Goal: Book appointment/travel/reservation

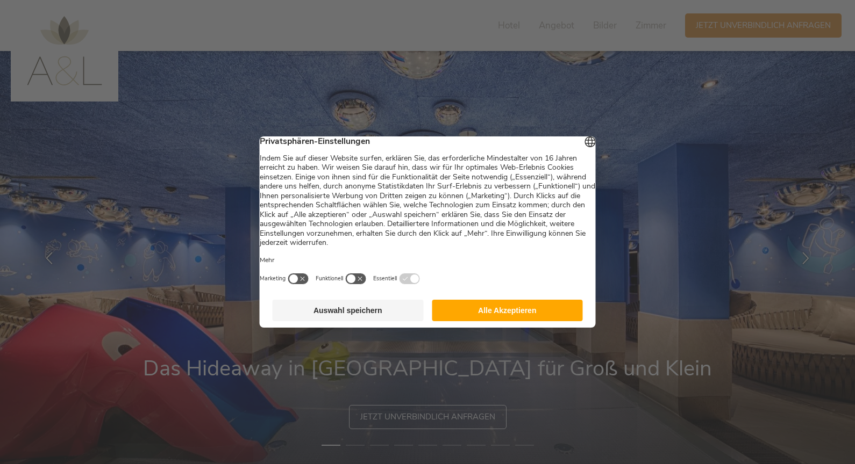
click at [562, 317] on button "Alle Akzeptieren" at bounding box center [507, 311] width 151 height 22
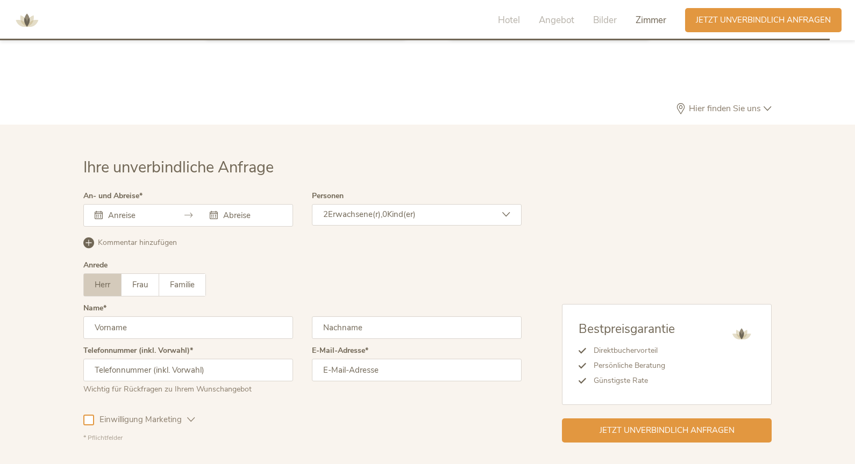
scroll to position [3130, 0]
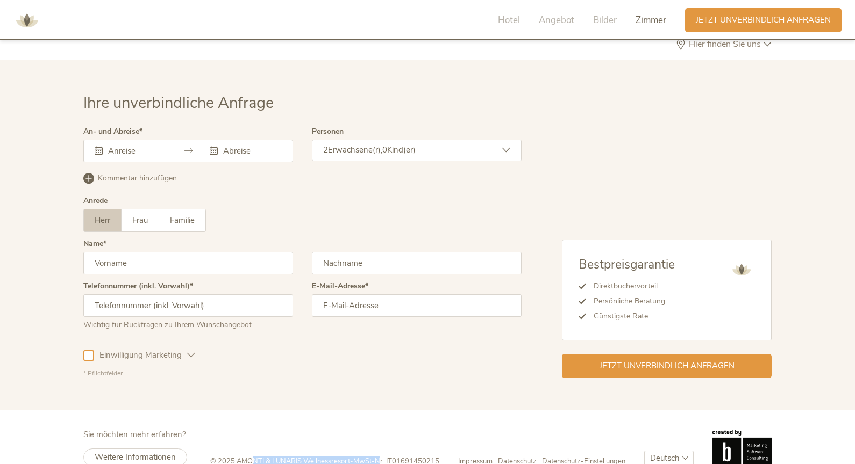
drag, startPoint x: 251, startPoint y: 441, endPoint x: 380, endPoint y: 441, distance: 129.0
click at [380, 457] on div "© 2025 AMONTI & LUNARIS Wellnessresort - MwSt-Nr. IT01691450215" at bounding box center [334, 462] width 248 height 10
click at [420, 430] on div "© 2025 AMONTI & LUNARIS Wellnessresort - MwSt-Nr. IT01691450215 Impressum Daten…" at bounding box center [490, 448] width 561 height 37
click at [668, 451] on select "Deutsch Italiano" at bounding box center [668, 459] width 49 height 16
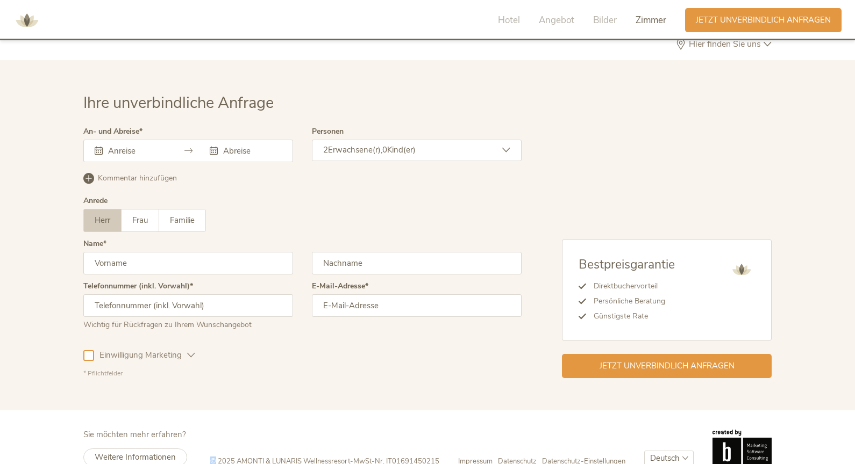
select select "/it/famiglia?utm_id=120228175666520539&cHash=6e74c67cf409540bec0850577351935a"
click at [644, 451] on select "Deutsch Italiano" at bounding box center [668, 459] width 49 height 16
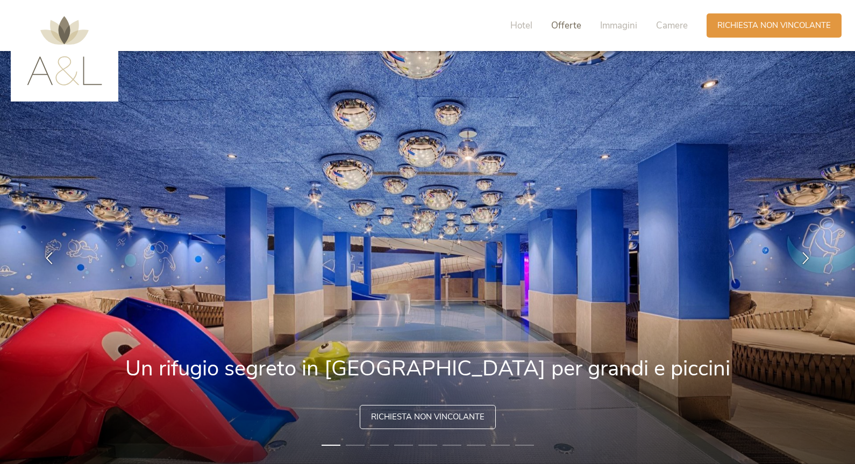
click at [561, 23] on span "Offerte" at bounding box center [566, 25] width 30 height 12
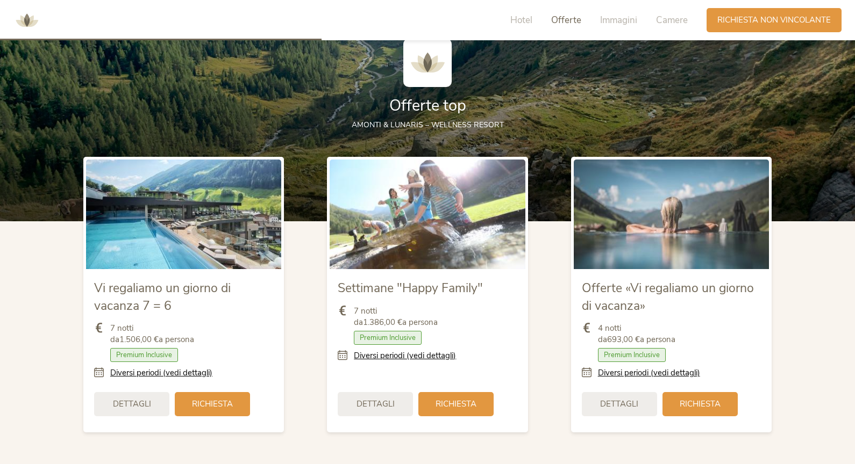
scroll to position [1191, 0]
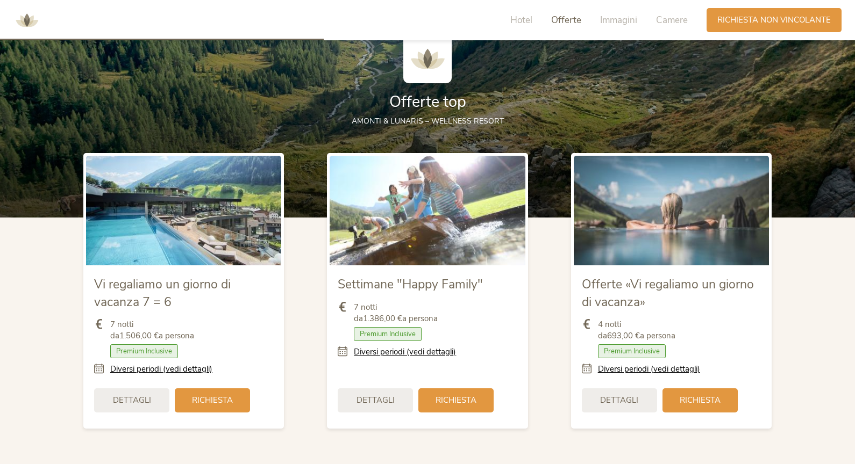
click at [188, 211] on img at bounding box center [183, 211] width 195 height 110
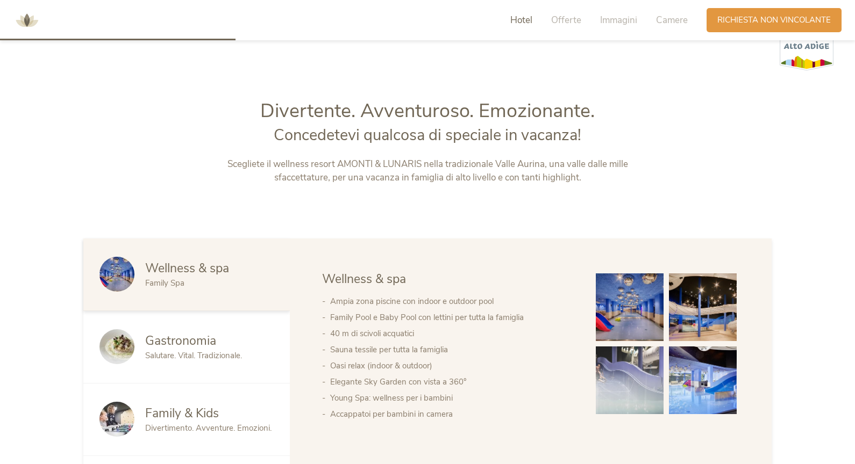
scroll to position [0, 0]
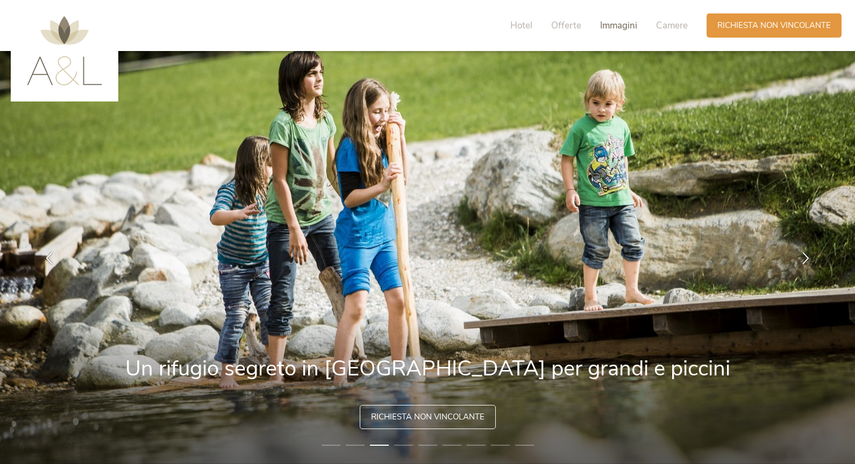
click at [613, 25] on span "Immagini" at bounding box center [618, 25] width 37 height 12
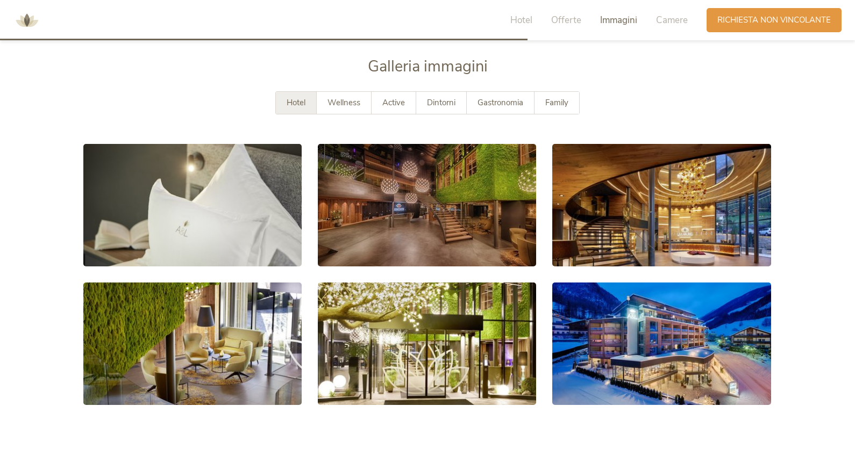
scroll to position [1940, 0]
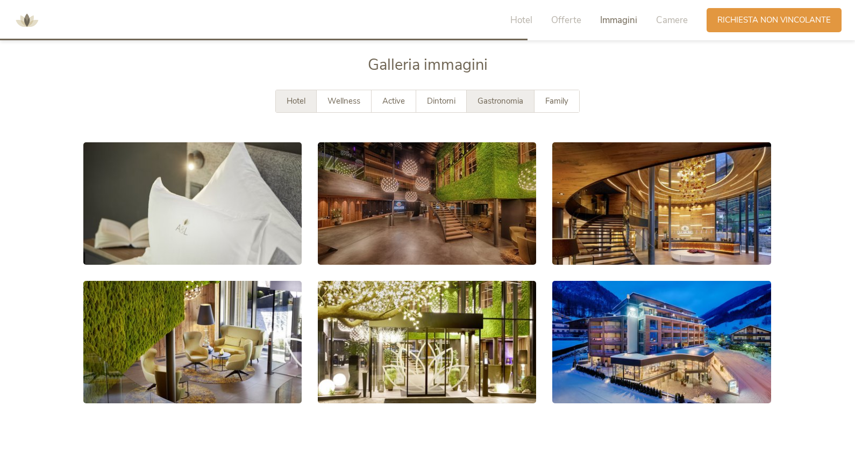
click at [498, 107] on div "Gastronomia" at bounding box center [501, 101] width 68 height 22
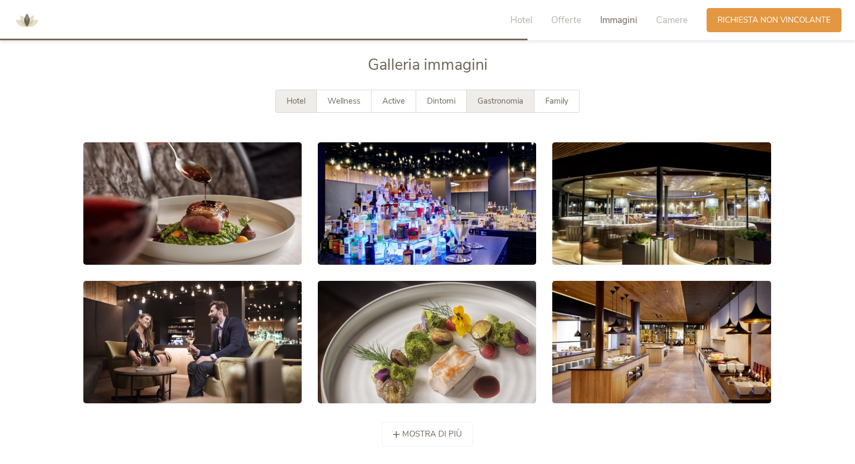
click at [309, 101] on div "Hotel" at bounding box center [296, 101] width 41 height 22
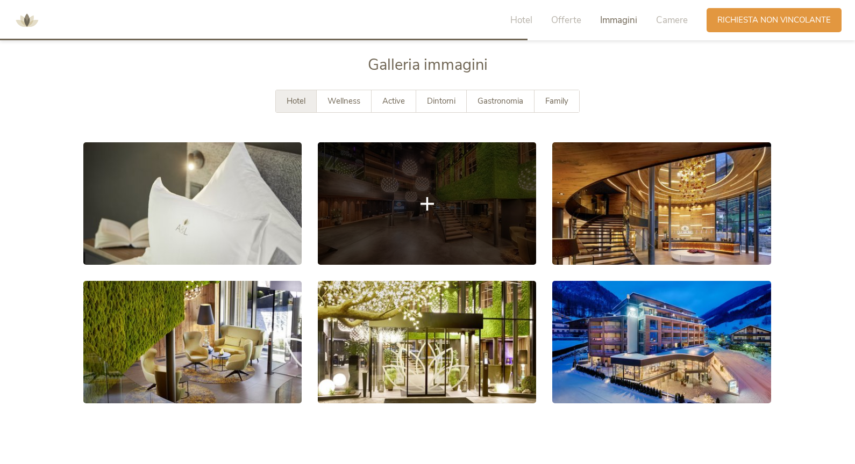
click at [449, 224] on link at bounding box center [427, 203] width 218 height 123
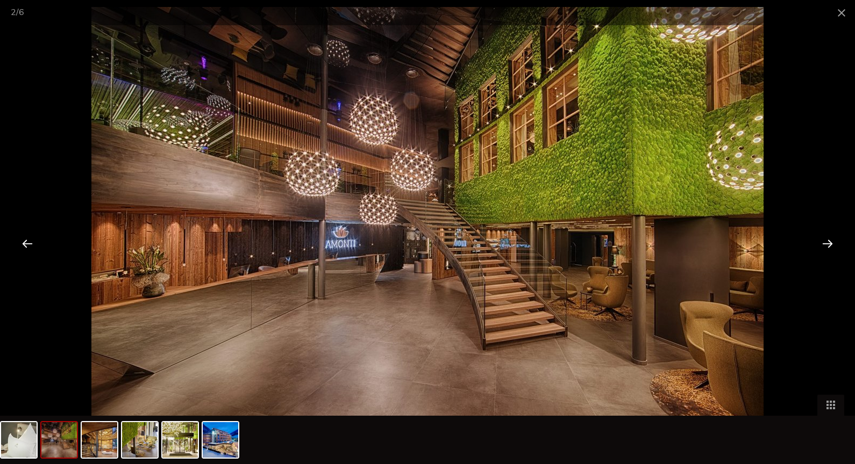
click at [828, 244] on div at bounding box center [827, 243] width 33 height 33
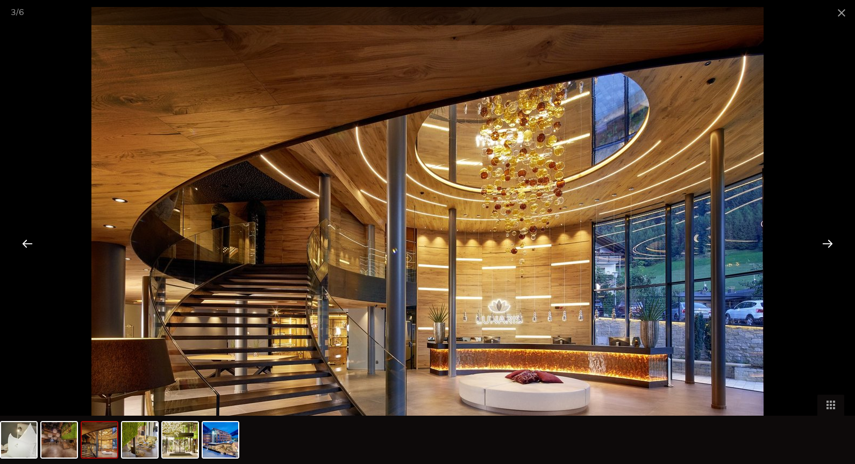
click at [828, 244] on div at bounding box center [827, 243] width 33 height 33
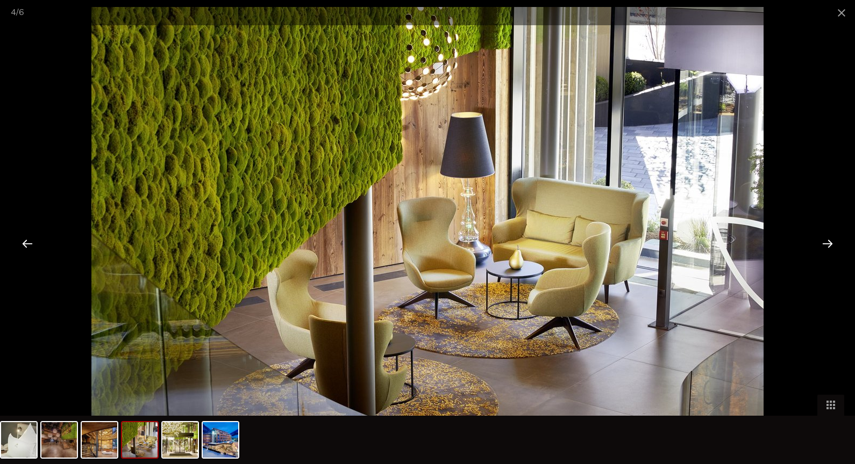
click at [828, 244] on div at bounding box center [827, 243] width 33 height 33
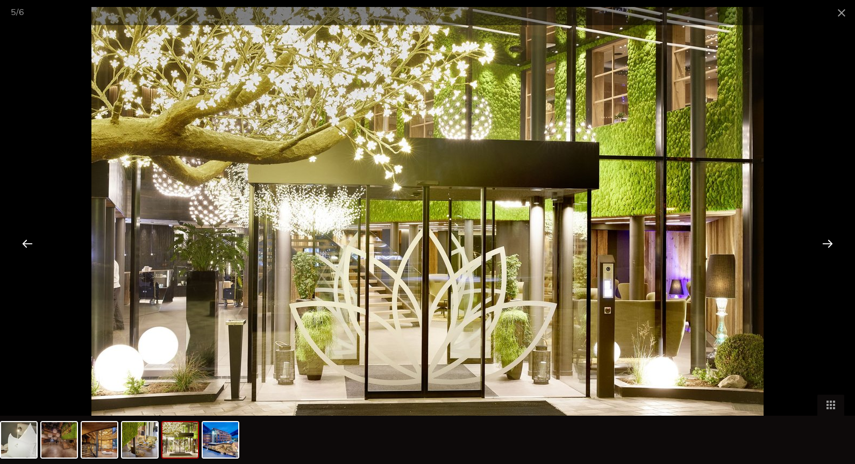
click at [828, 244] on div at bounding box center [827, 243] width 33 height 33
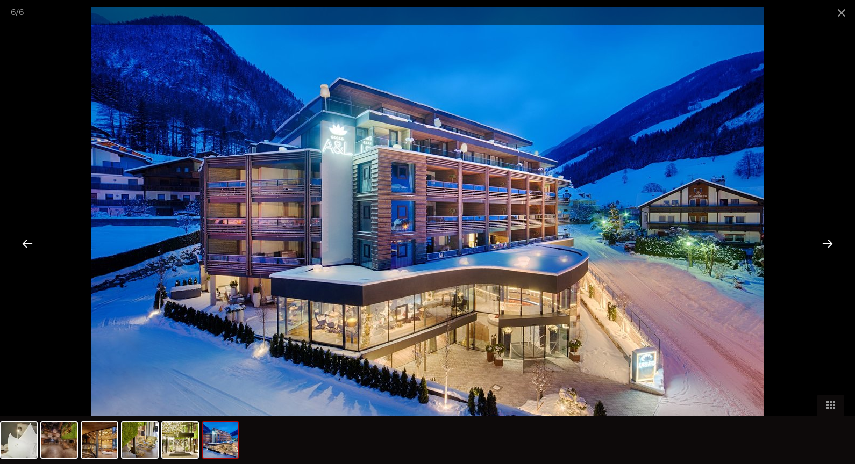
click at [828, 244] on div at bounding box center [827, 243] width 33 height 33
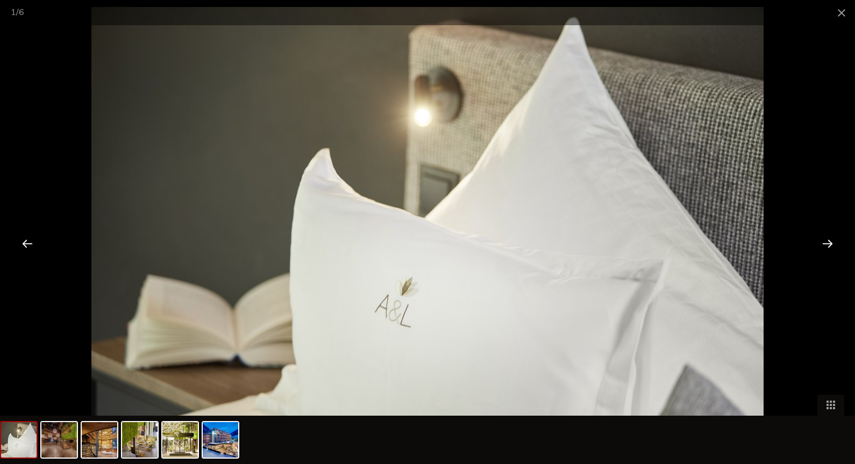
click at [828, 244] on div at bounding box center [827, 243] width 33 height 33
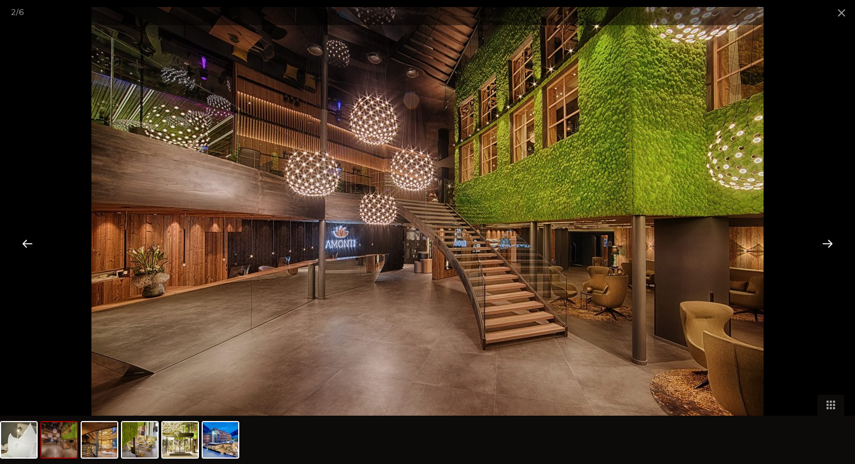
click at [828, 244] on div at bounding box center [827, 243] width 33 height 33
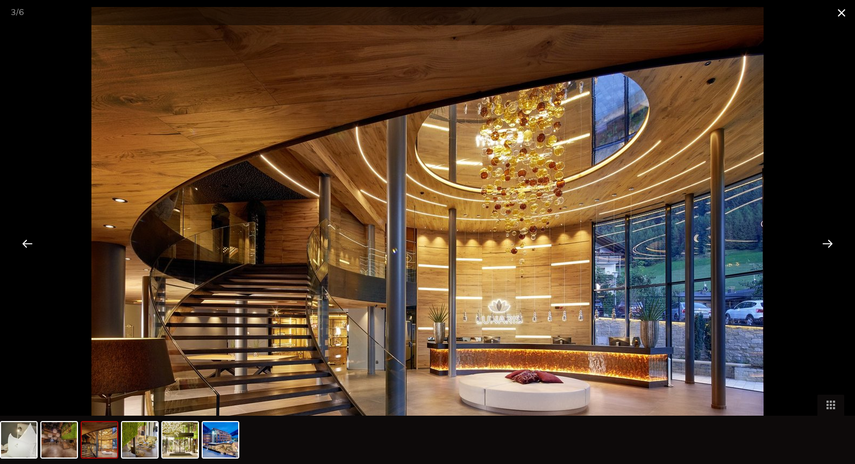
click at [843, 15] on span at bounding box center [841, 12] width 27 height 25
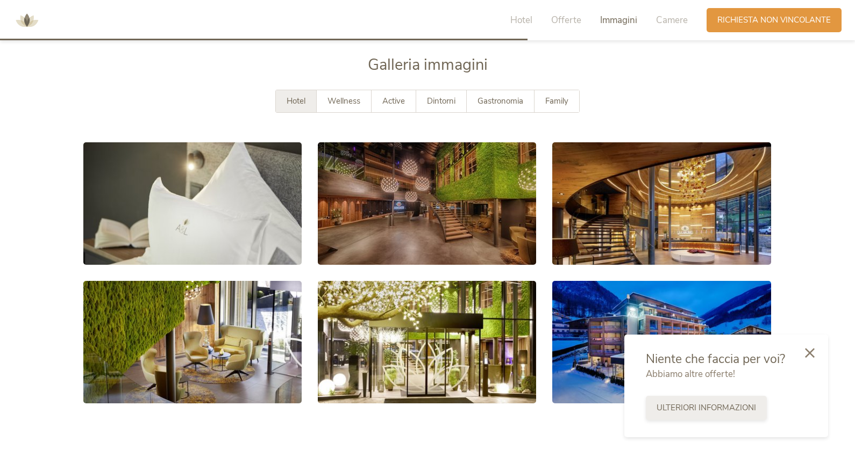
click at [727, 412] on span "Ulteriori informazioni" at bounding box center [705, 408] width 99 height 11
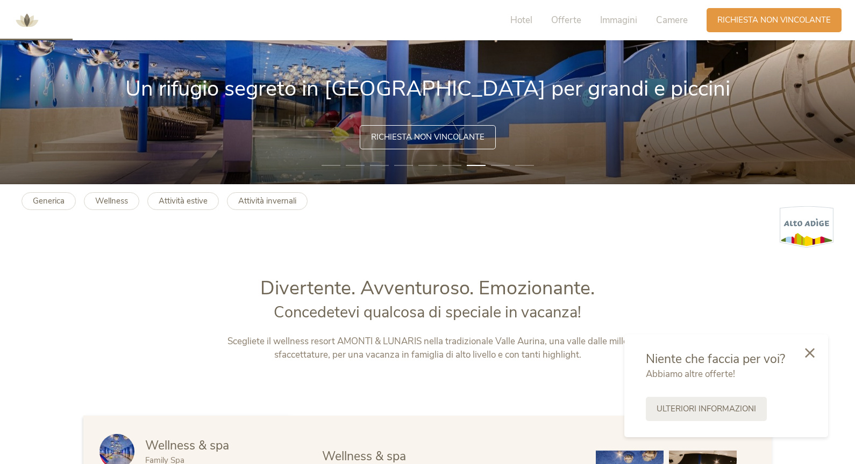
scroll to position [281, 0]
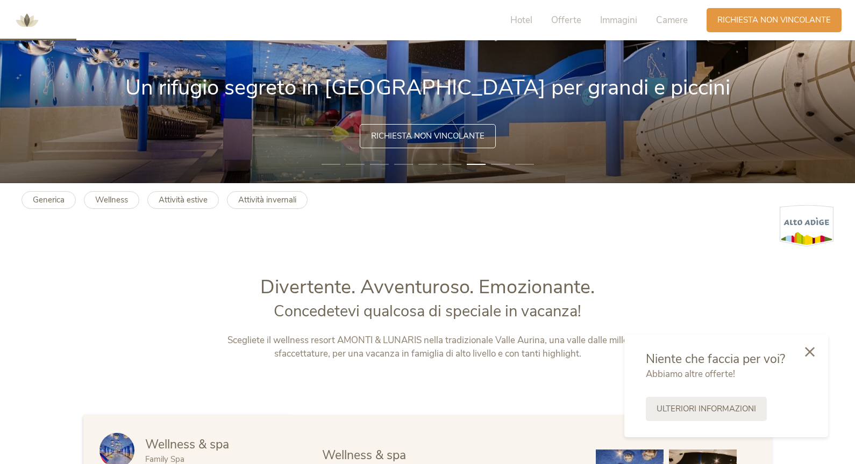
click at [808, 353] on icon at bounding box center [810, 352] width 10 height 10
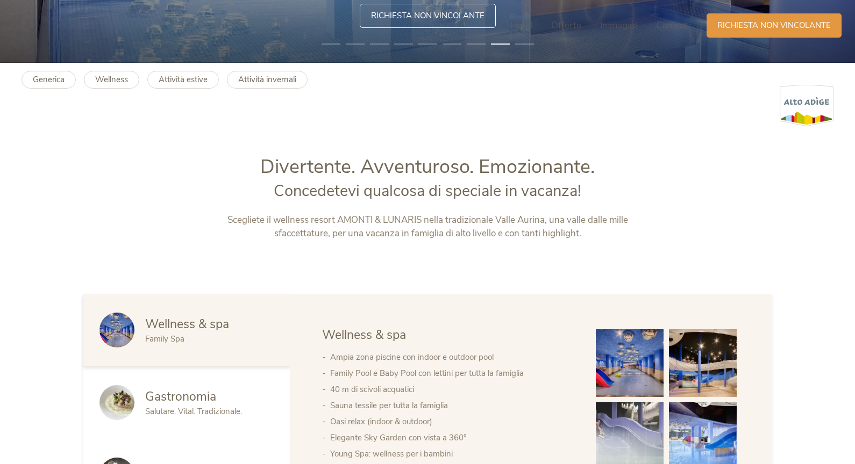
scroll to position [0, 0]
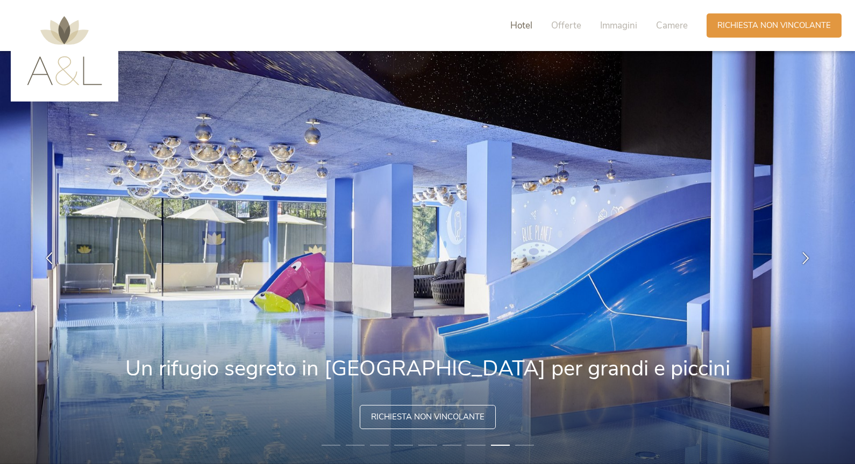
click at [523, 30] on span "Hotel" at bounding box center [521, 25] width 22 height 12
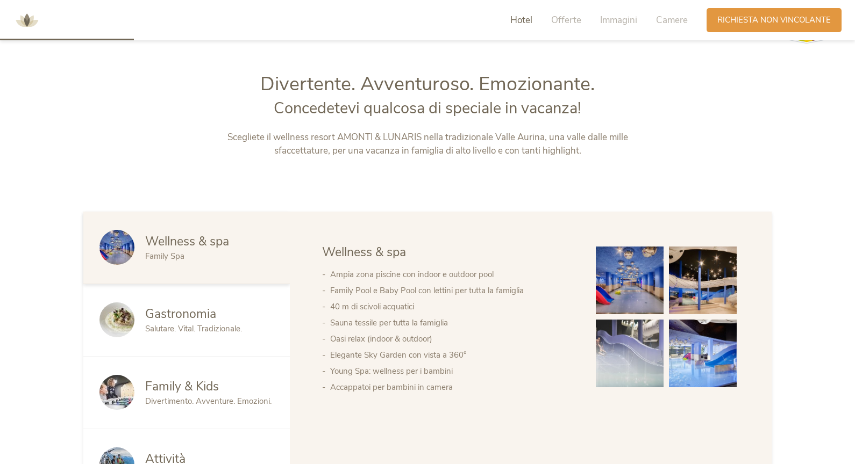
scroll to position [502, 0]
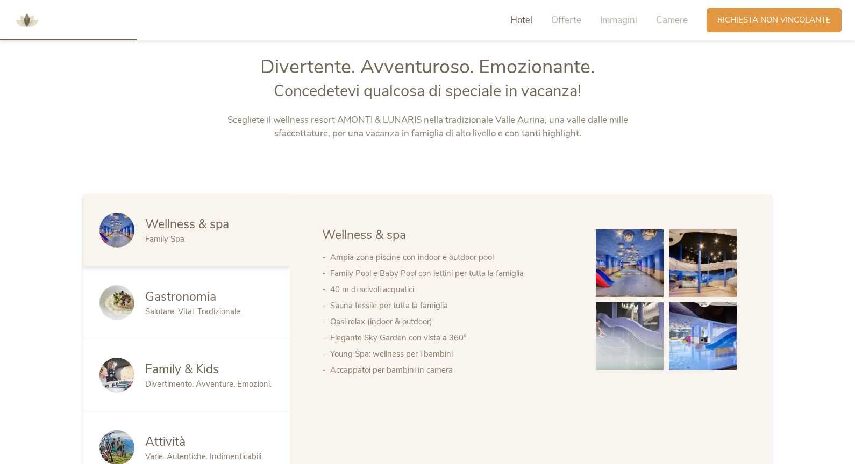
click at [208, 296] on span "Gastronomia" at bounding box center [180, 297] width 71 height 17
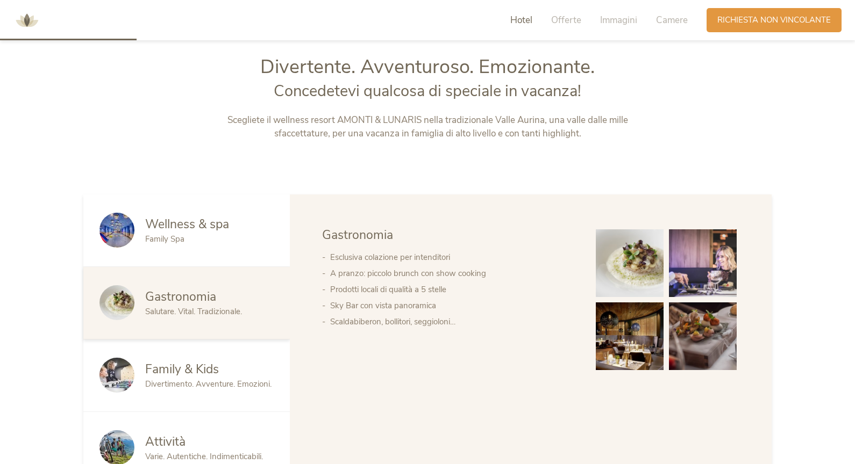
click at [629, 264] on img at bounding box center [630, 264] width 68 height 68
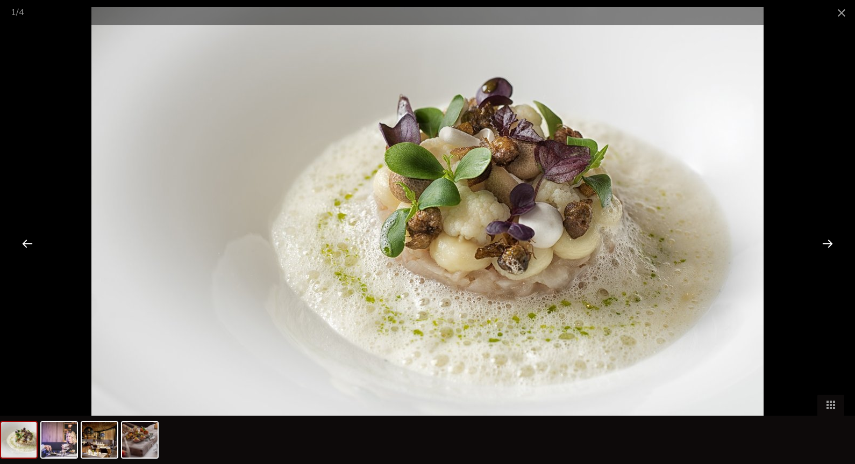
click at [820, 250] on div at bounding box center [827, 243] width 33 height 33
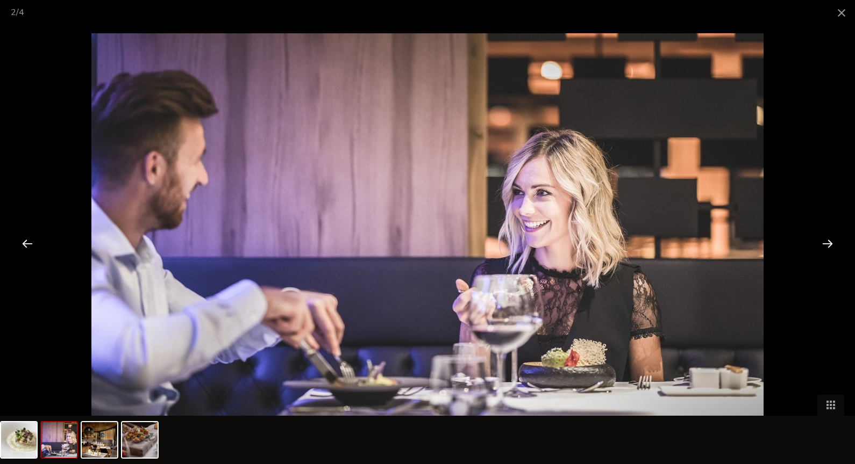
click at [820, 250] on div at bounding box center [827, 243] width 33 height 33
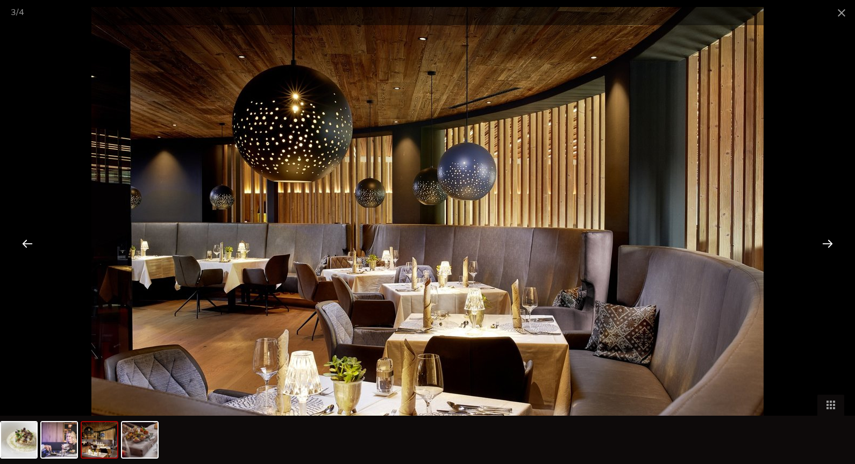
click at [820, 250] on div at bounding box center [827, 243] width 33 height 33
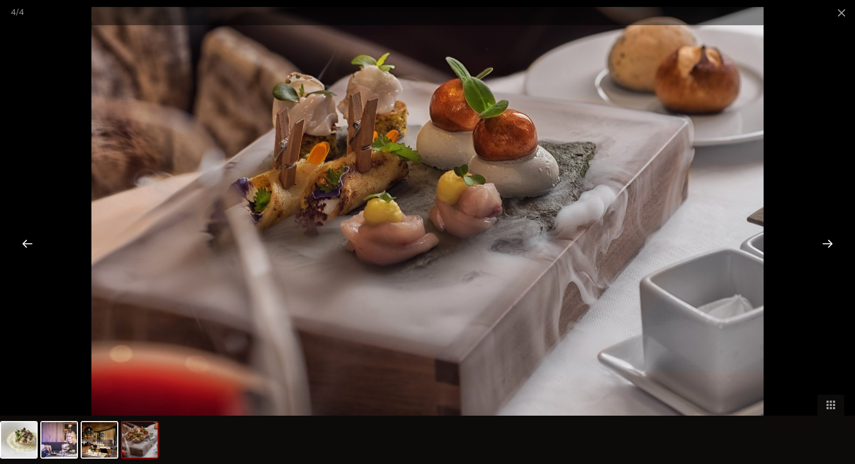
click at [820, 250] on div at bounding box center [827, 243] width 33 height 33
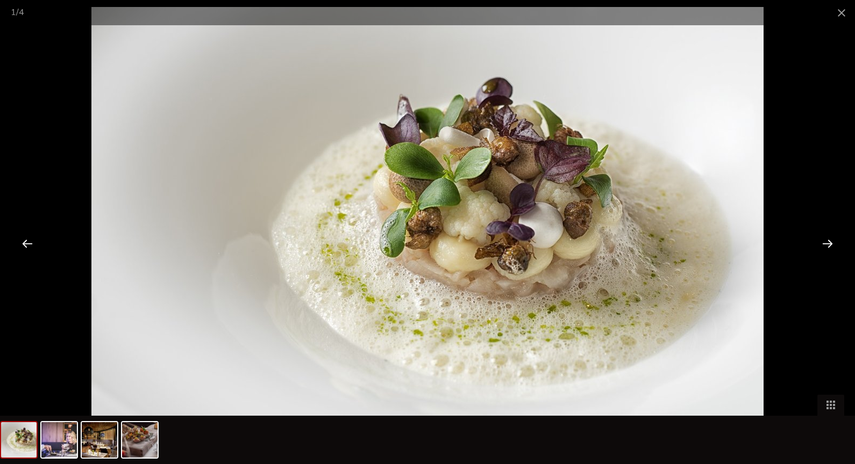
click at [27, 245] on div at bounding box center [27, 243] width 33 height 33
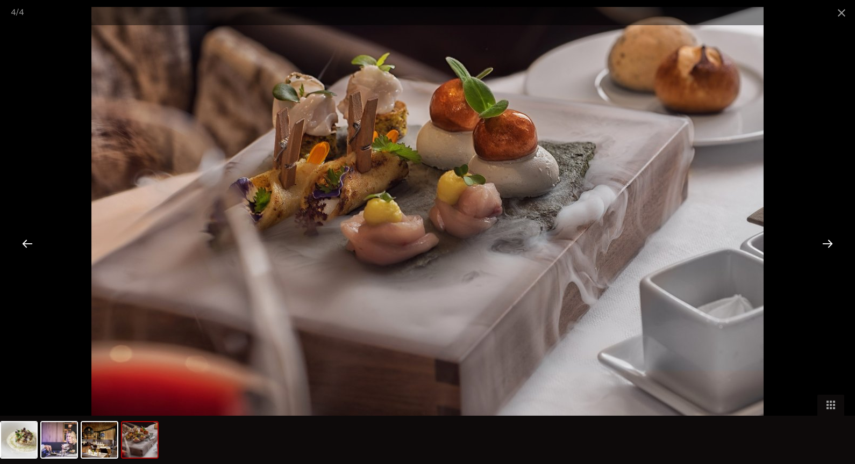
click at [829, 246] on div at bounding box center [827, 243] width 33 height 33
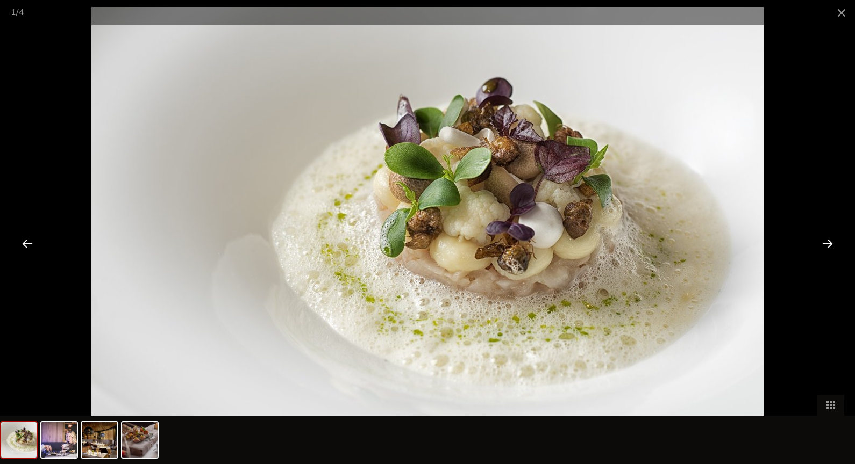
click at [829, 246] on div at bounding box center [827, 243] width 33 height 33
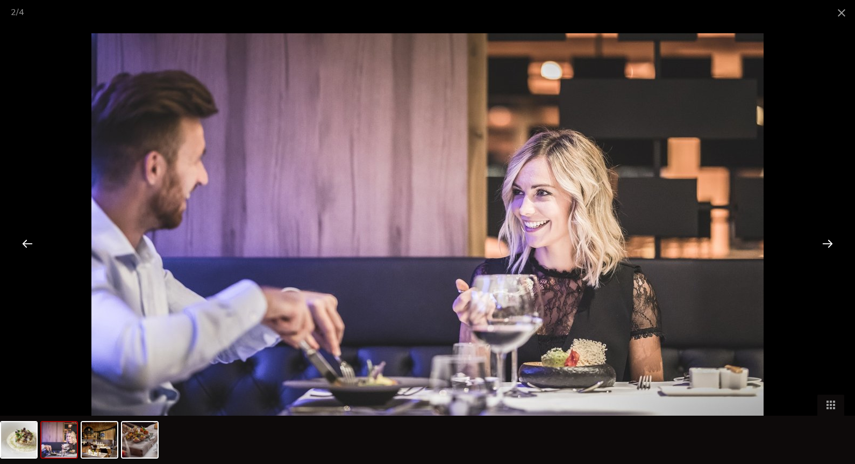
click at [829, 239] on div at bounding box center [827, 243] width 33 height 33
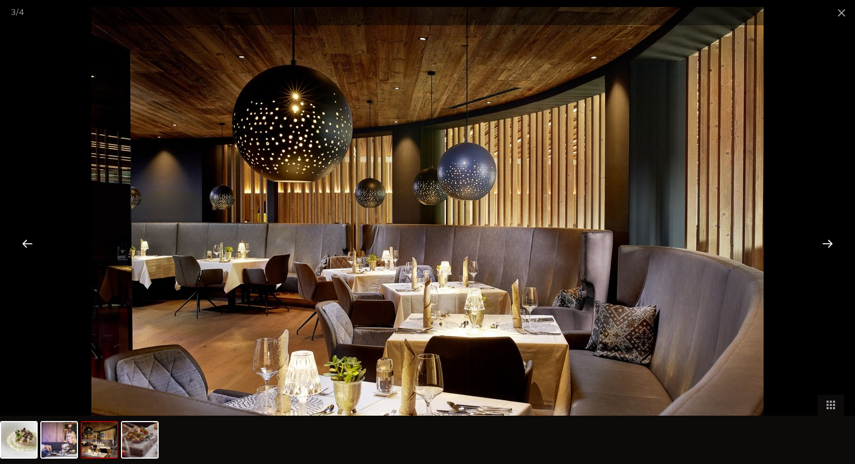
click at [829, 239] on div at bounding box center [827, 243] width 33 height 33
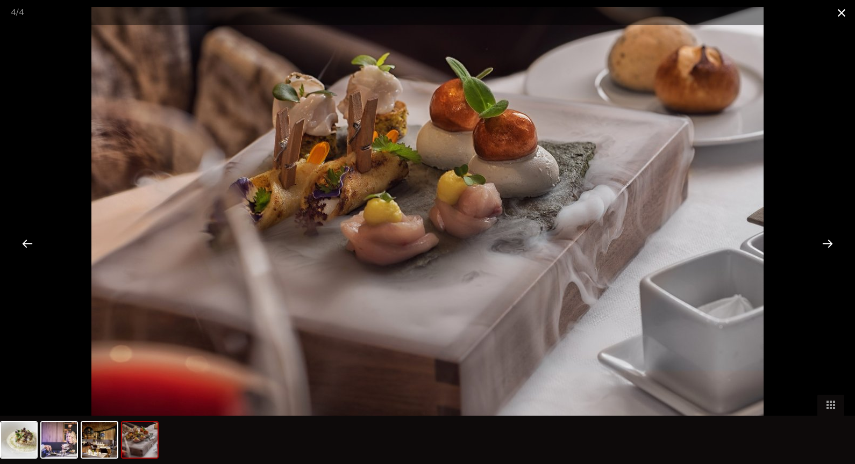
click at [845, 15] on span at bounding box center [841, 12] width 27 height 25
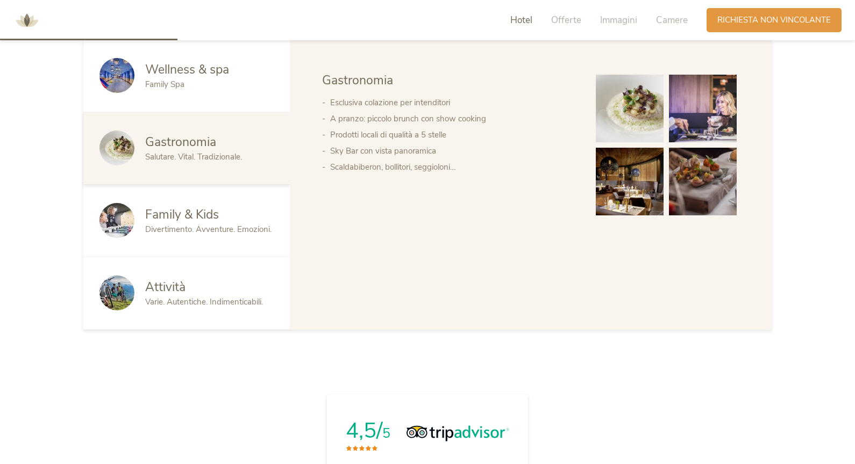
scroll to position [650, 0]
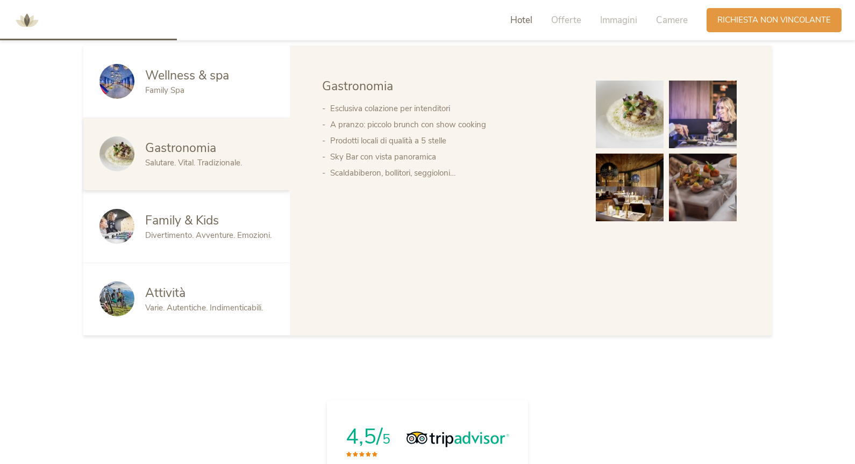
click at [176, 230] on span "Divertimento. Avventure. Emozioni." at bounding box center [208, 235] width 126 height 11
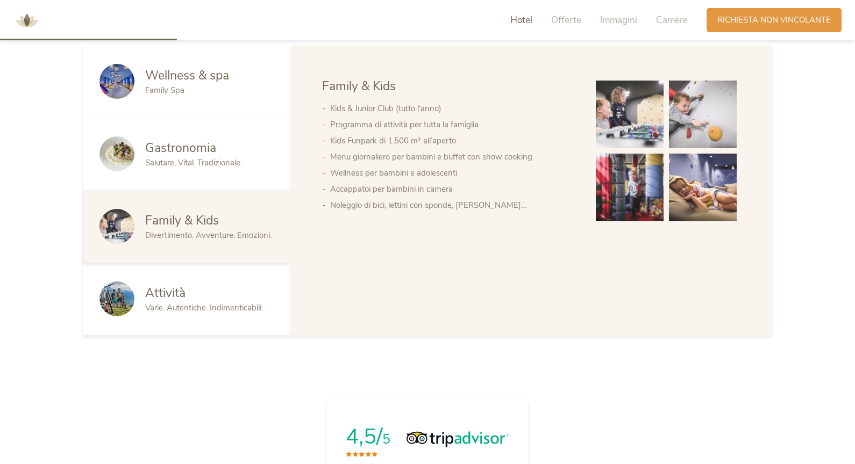
click at [194, 270] on div "Attività Varie. Autentiche. Indimenticabili." at bounding box center [186, 299] width 206 height 73
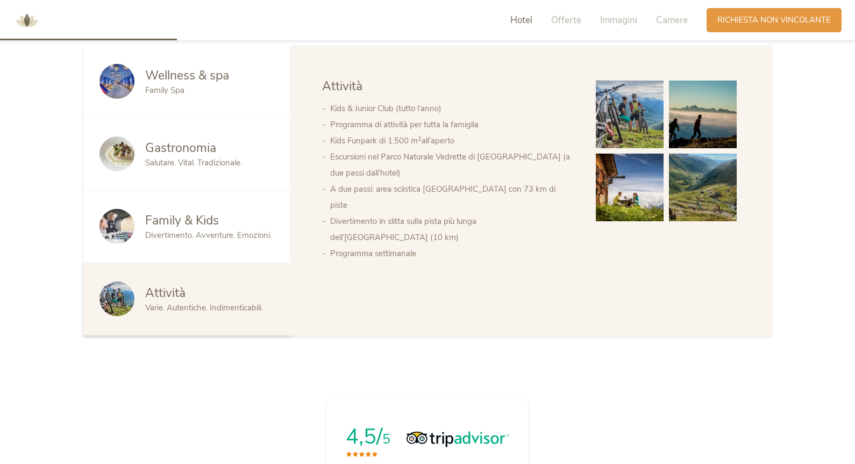
click at [175, 81] on span "Wellness & spa" at bounding box center [187, 75] width 84 height 17
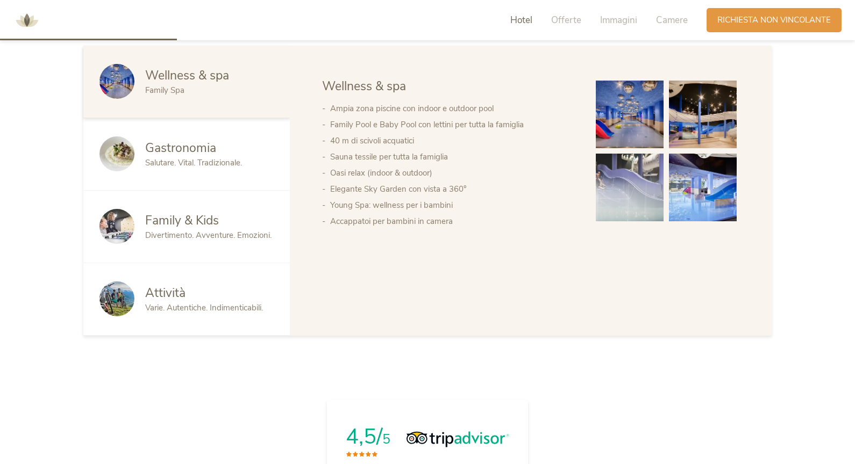
click at [628, 123] on img at bounding box center [630, 115] width 68 height 68
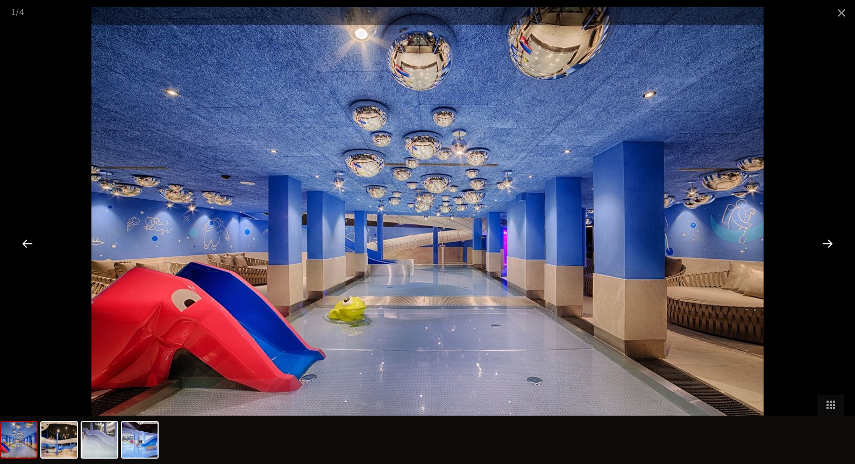
click at [827, 252] on div at bounding box center [827, 243] width 33 height 33
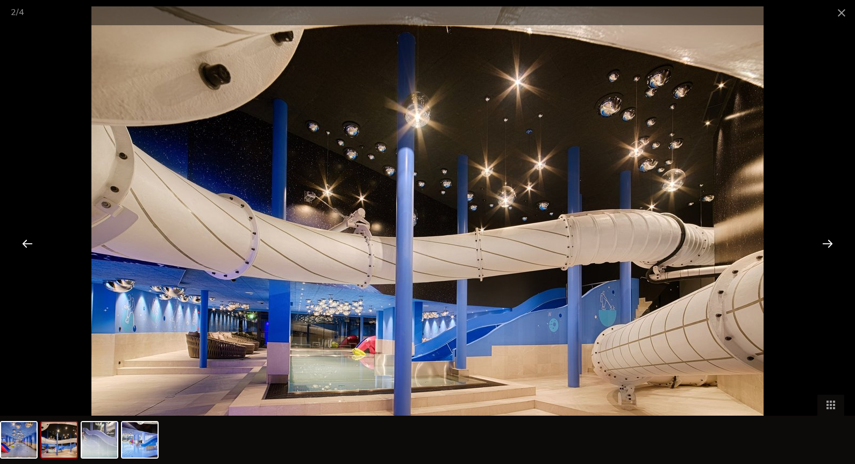
click at [827, 252] on div at bounding box center [827, 243] width 33 height 33
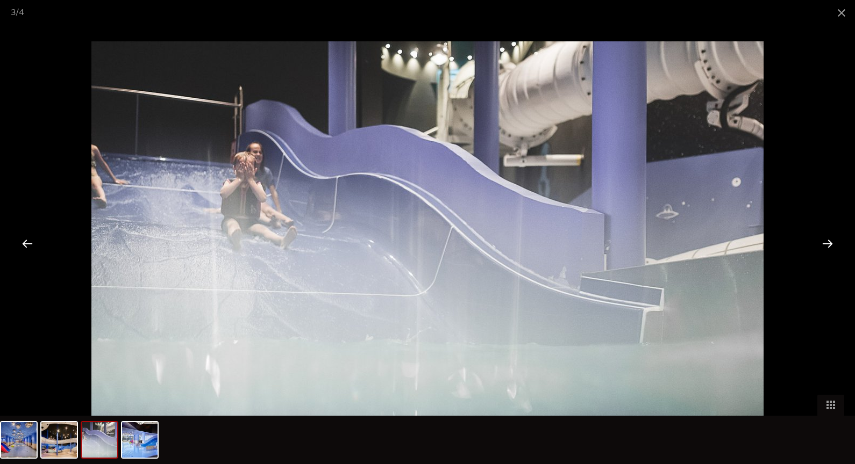
click at [22, 244] on div at bounding box center [27, 243] width 33 height 33
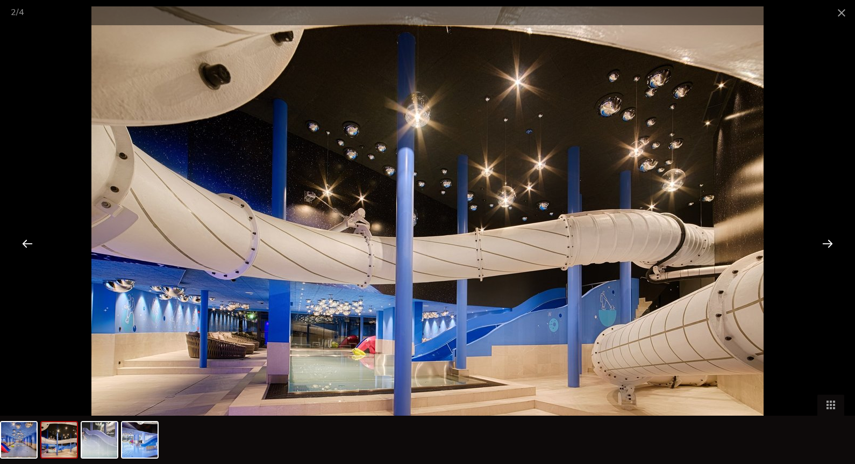
click at [824, 245] on div at bounding box center [827, 243] width 33 height 33
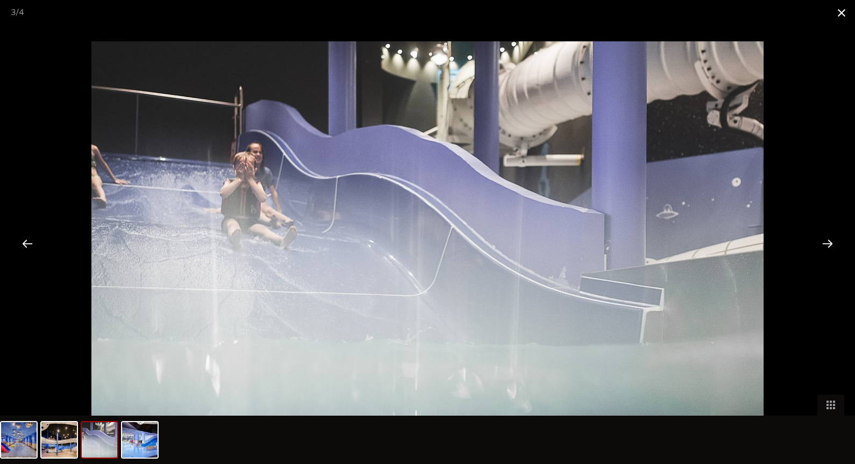
click at [836, 11] on span at bounding box center [841, 12] width 27 height 25
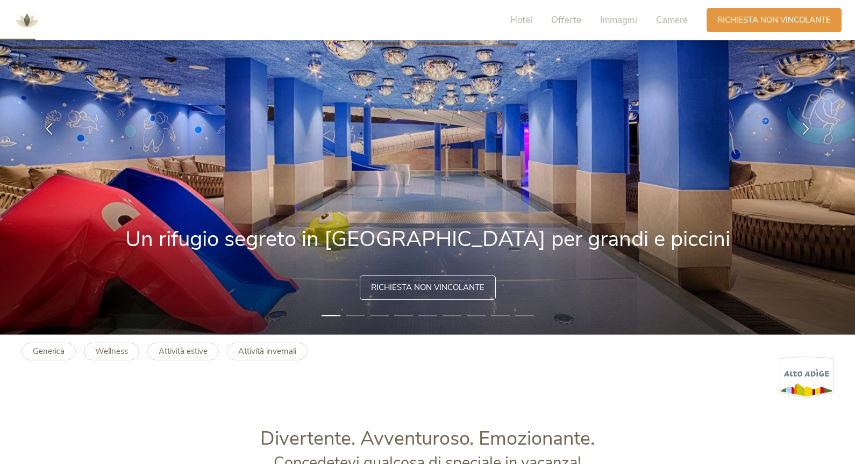
scroll to position [0, 0]
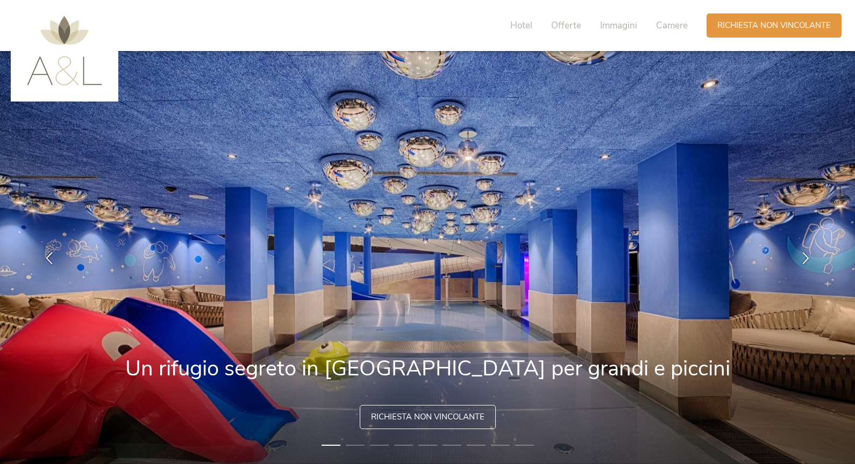
click at [73, 83] on img at bounding box center [64, 50] width 75 height 69
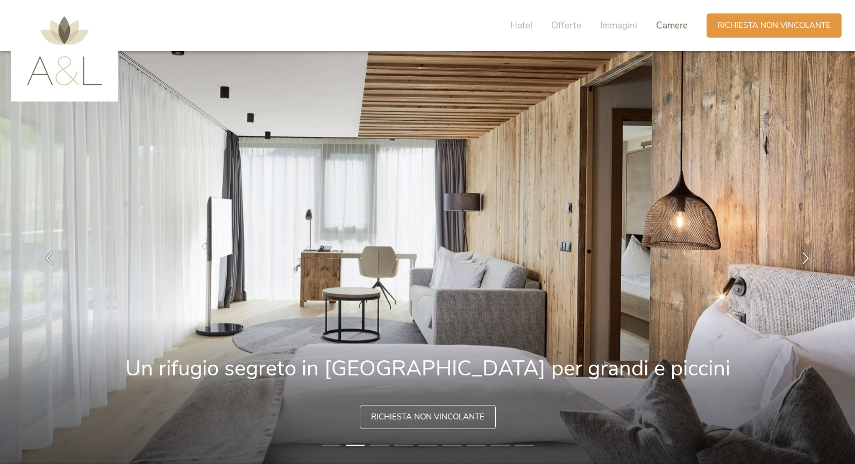
click at [675, 23] on span "Camere" at bounding box center [672, 25] width 32 height 12
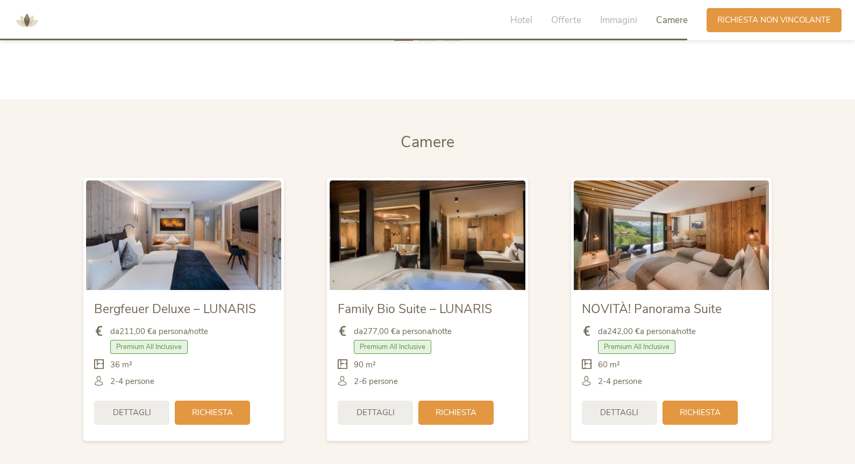
scroll to position [2528, 0]
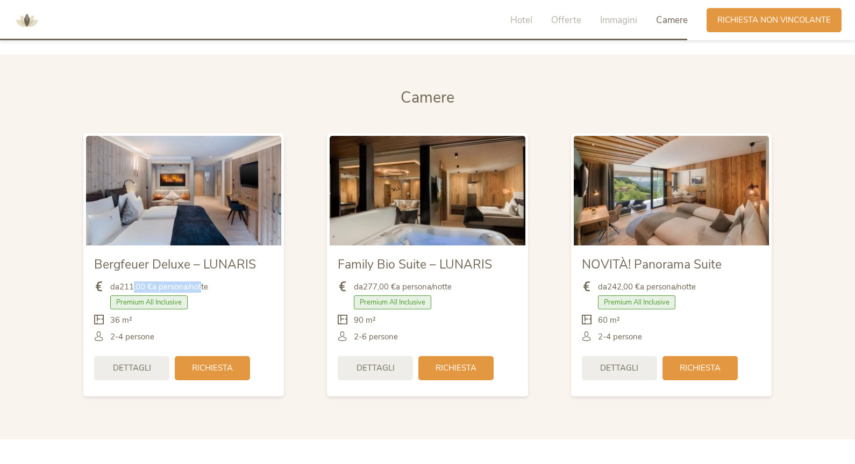
drag, startPoint x: 202, startPoint y: 284, endPoint x: 134, endPoint y: 283, distance: 68.3
click at [134, 283] on span "da 211,00 € a persona/notte" at bounding box center [159, 287] width 98 height 11
click at [132, 283] on b "211,00 €" at bounding box center [135, 287] width 33 height 11
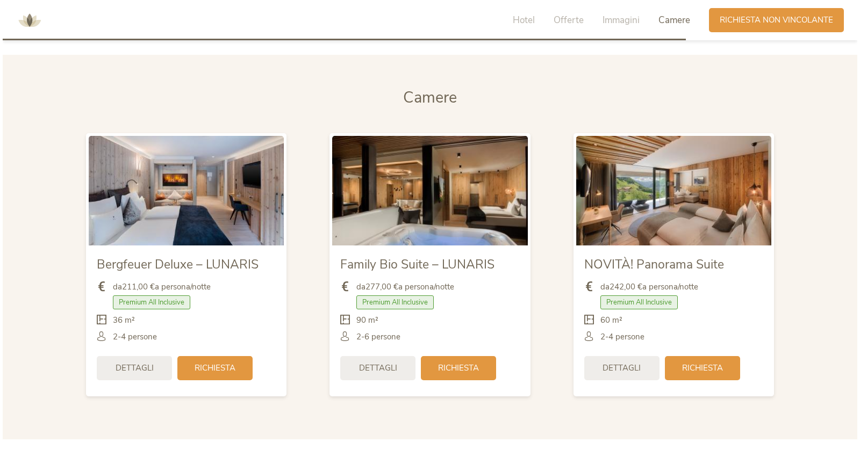
scroll to position [2515, 0]
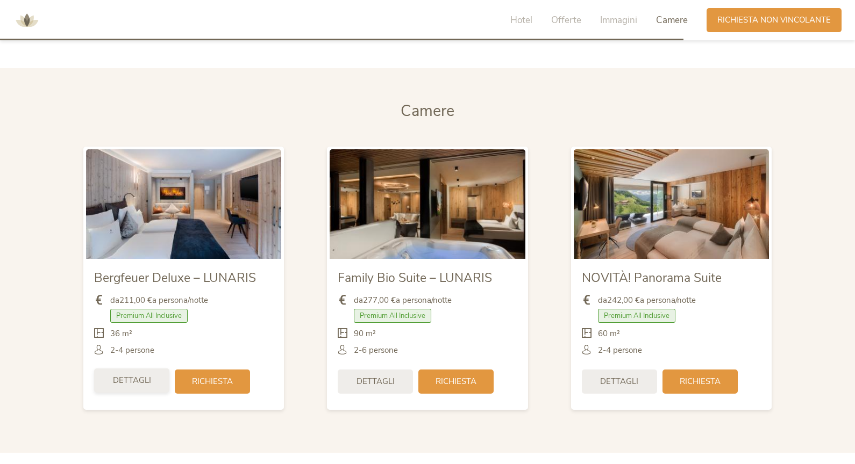
click at [139, 374] on div "Dettagli" at bounding box center [131, 381] width 75 height 24
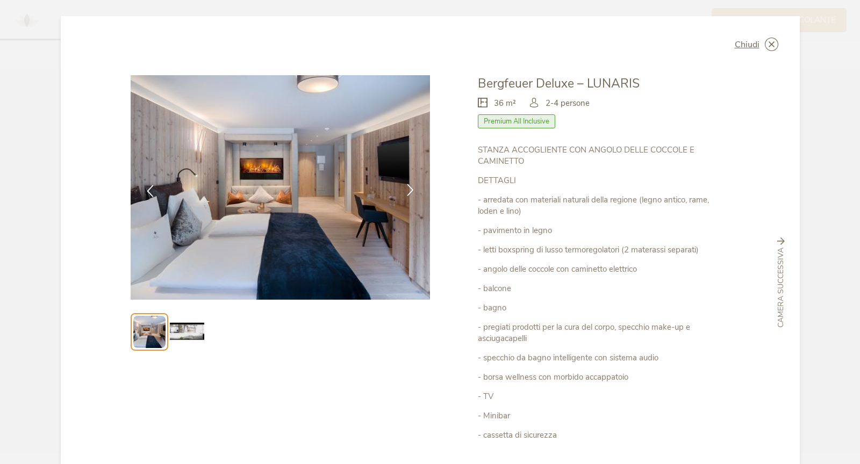
click at [414, 189] on div at bounding box center [411, 191] width 34 height 34
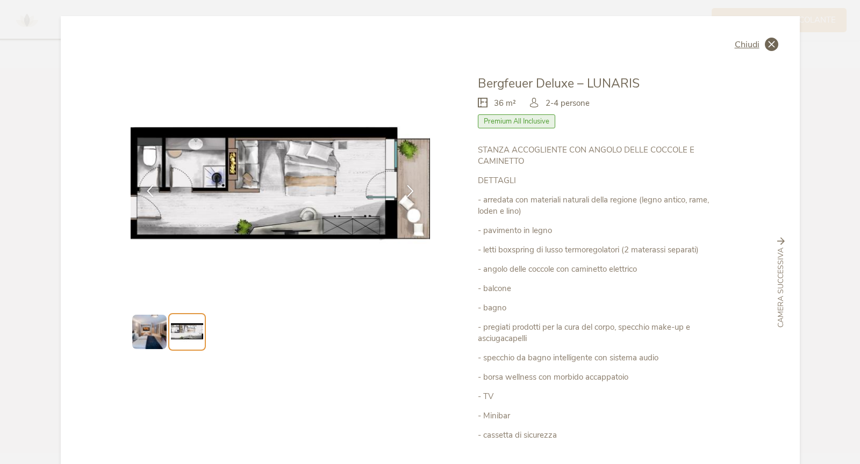
click at [749, 45] on span "Chiudi" at bounding box center [747, 44] width 25 height 9
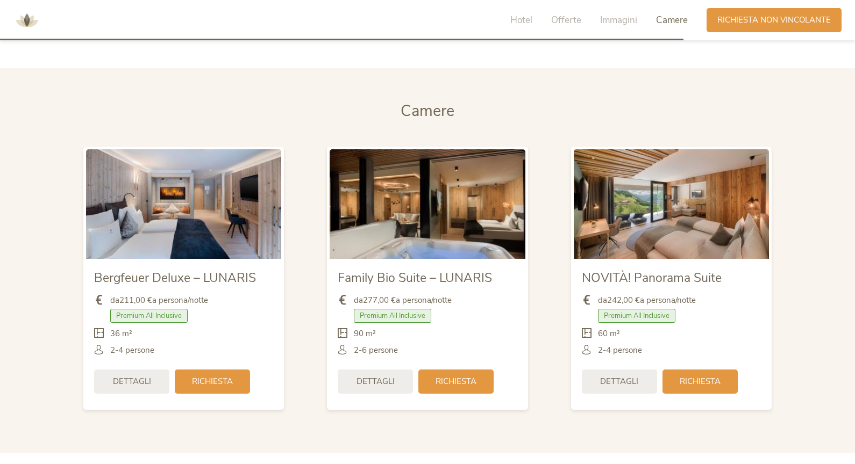
click at [432, 228] on img at bounding box center [427, 204] width 195 height 110
click at [375, 382] on span "Dettagli" at bounding box center [375, 380] width 38 height 11
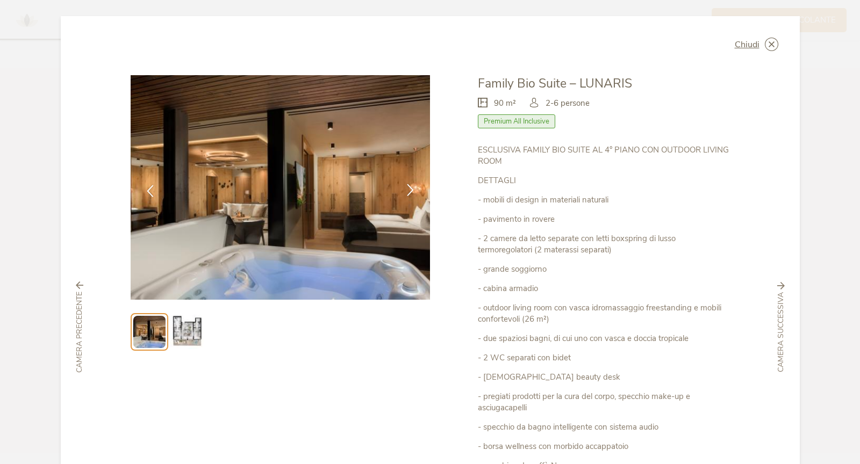
click at [405, 195] on icon at bounding box center [410, 190] width 12 height 12
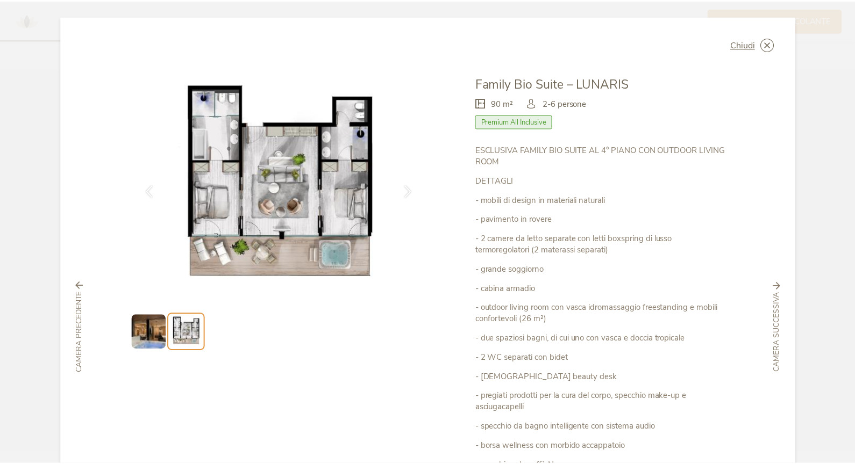
scroll to position [1, 0]
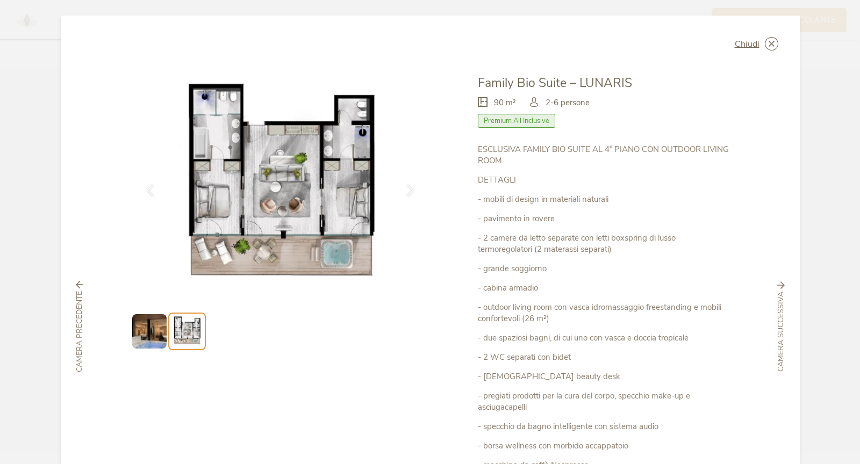
click at [772, 318] on div "Camera successiva" at bounding box center [781, 327] width 26 height 90
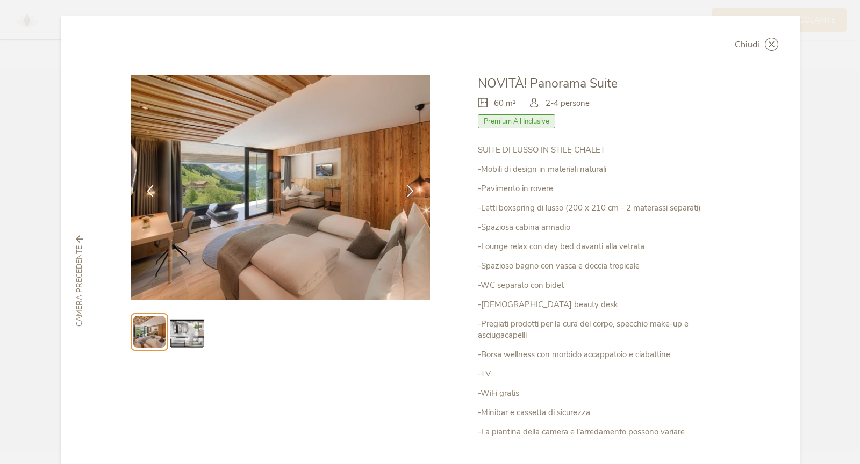
click at [772, 318] on div "Chiudi NOVITÀ! Panorama Suite 60 m² Premium All Inclusive" at bounding box center [430, 281] width 739 height 531
click at [768, 47] on icon at bounding box center [771, 44] width 13 height 13
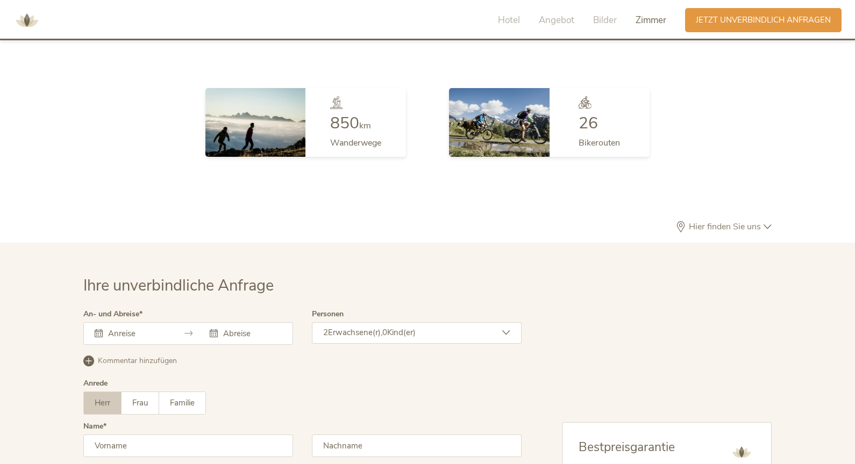
scroll to position [3130, 0]
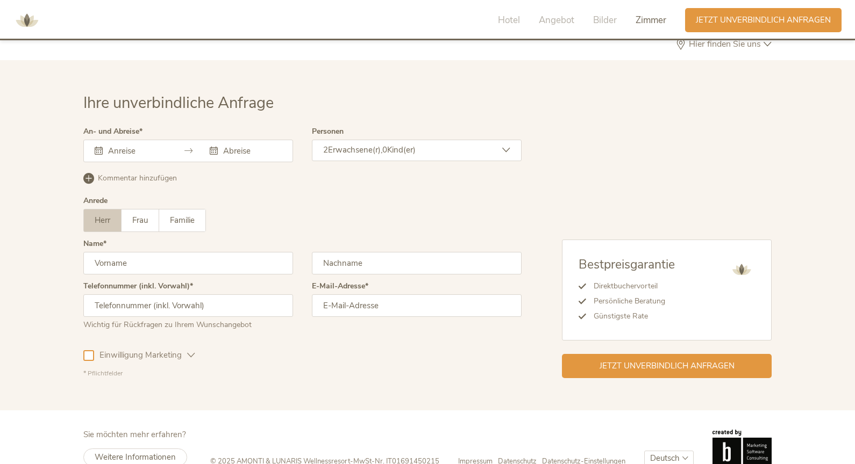
click at [659, 451] on select "Deutsch Italiano" at bounding box center [668, 459] width 49 height 16
select select "/it/famiglia?utm_id=120228175666520539&cHash=6e74c67cf409540bec0850577351935a"
click at [644, 451] on select "Deutsch Italiano" at bounding box center [668, 459] width 49 height 16
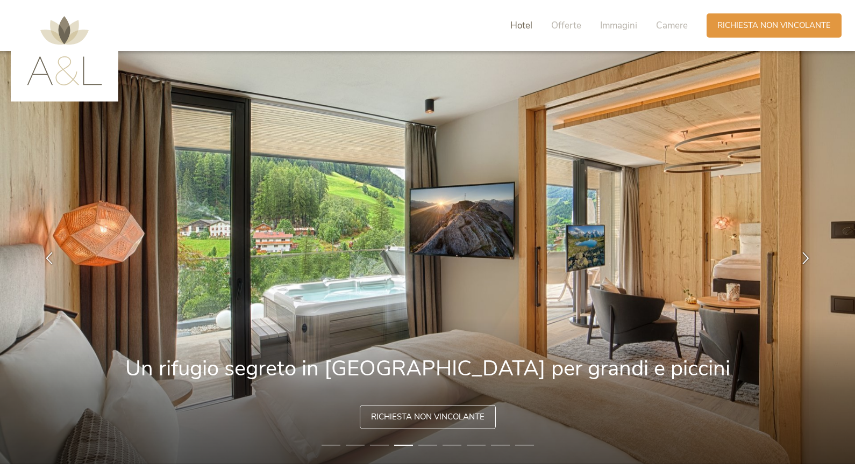
click at [521, 21] on span "Hotel" at bounding box center [521, 25] width 22 height 12
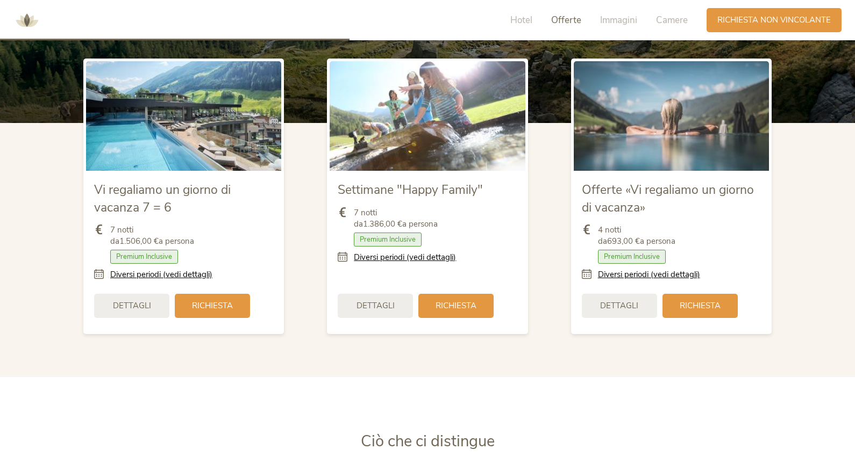
scroll to position [1284, 0]
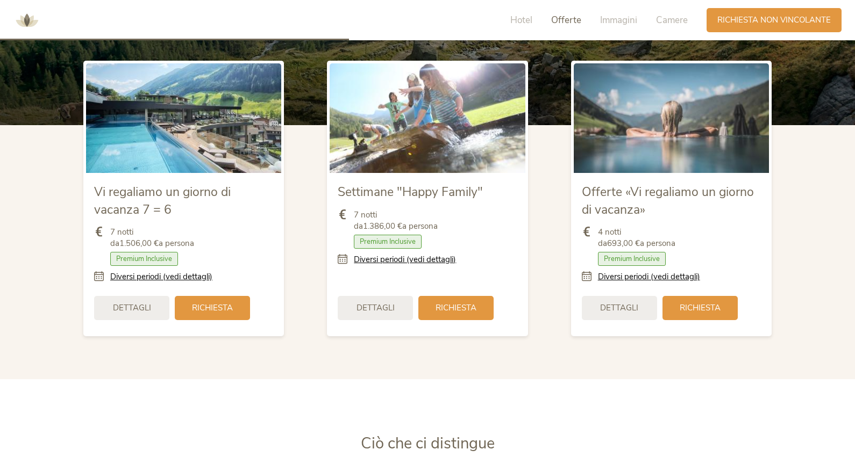
click at [162, 133] on img at bounding box center [183, 118] width 195 height 110
click at [137, 308] on span "Dettagli" at bounding box center [132, 307] width 38 height 11
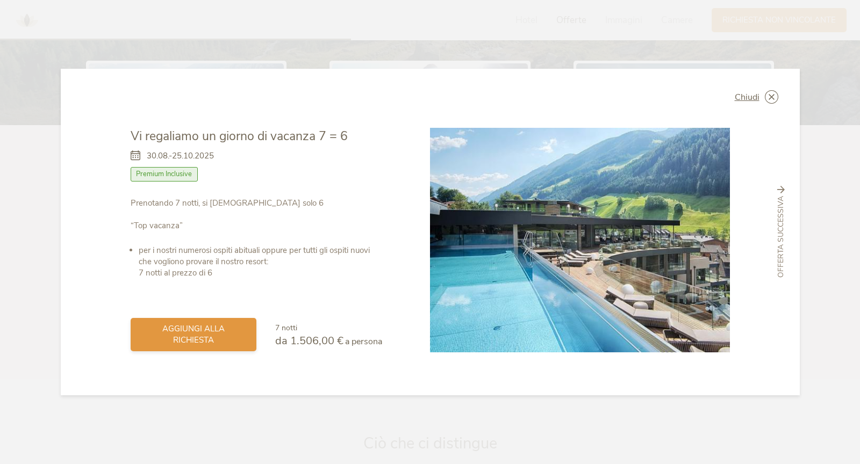
click at [210, 342] on span "aggiungi alla richiesta" at bounding box center [193, 335] width 104 height 23
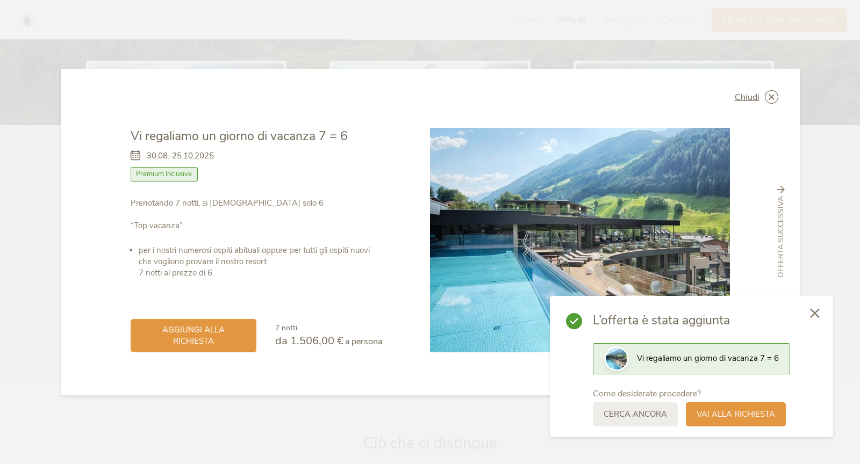
click at [813, 319] on div at bounding box center [815, 314] width 37 height 38
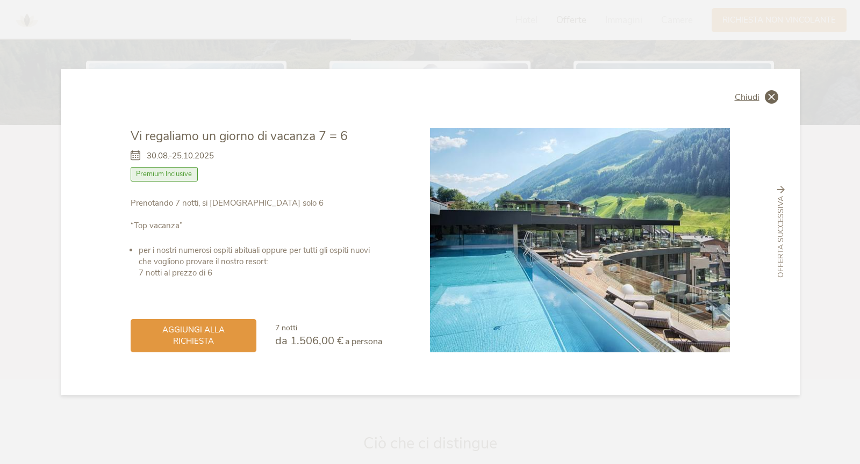
click at [757, 97] on span "Chiudi" at bounding box center [747, 97] width 25 height 9
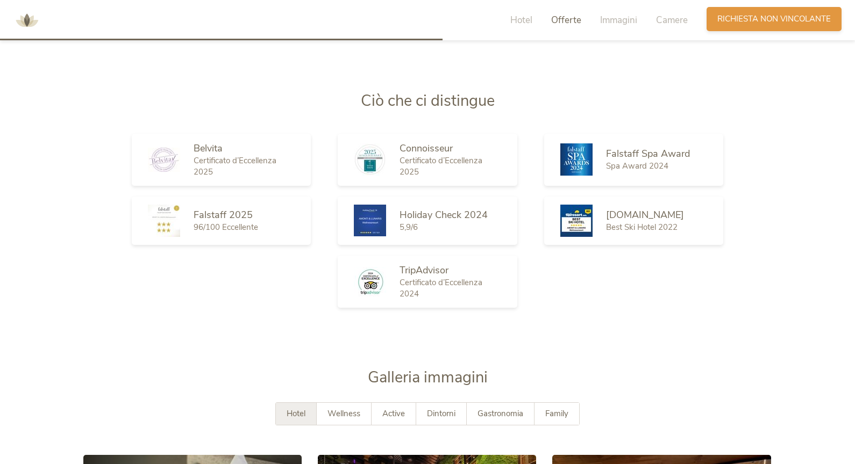
click at [749, 17] on span "Richiesta non vincolante" at bounding box center [773, 18] width 113 height 11
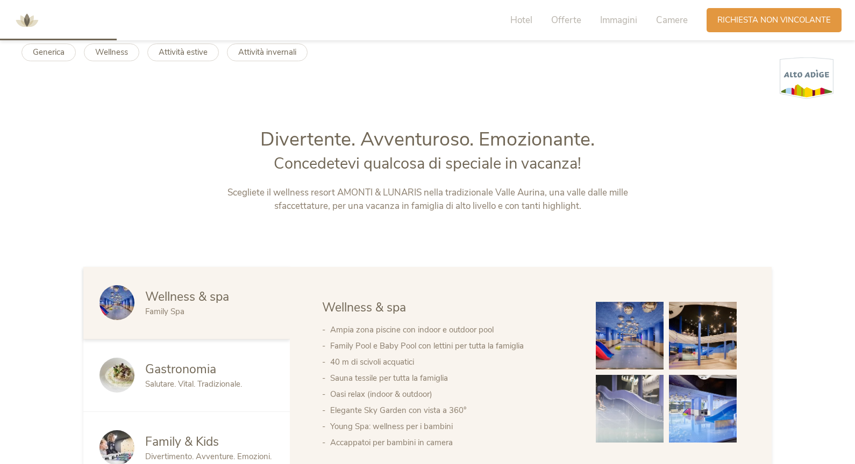
scroll to position [0, 0]
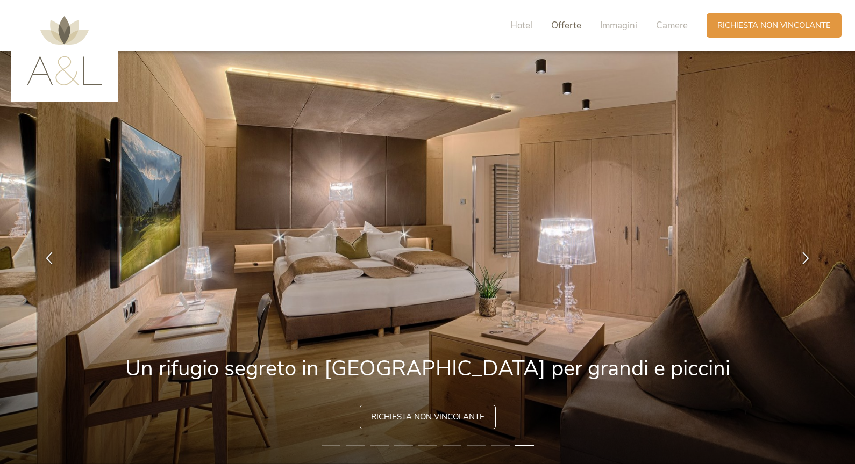
click at [577, 19] on span "Offerte" at bounding box center [566, 25] width 30 height 12
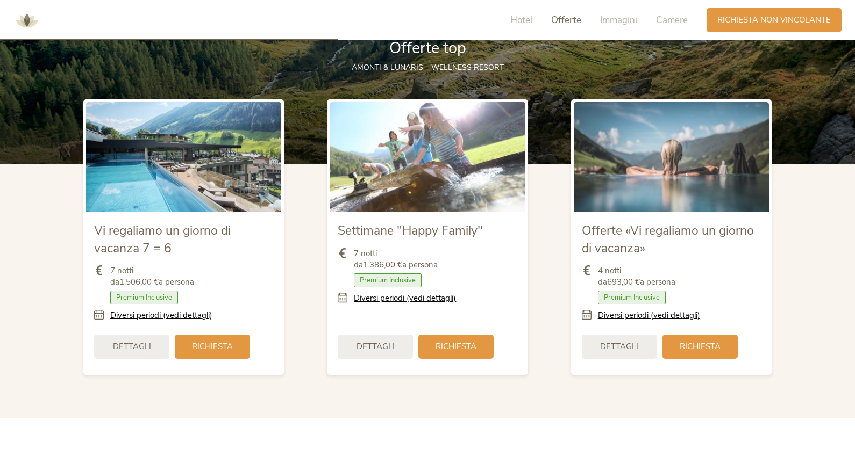
scroll to position [1249, 0]
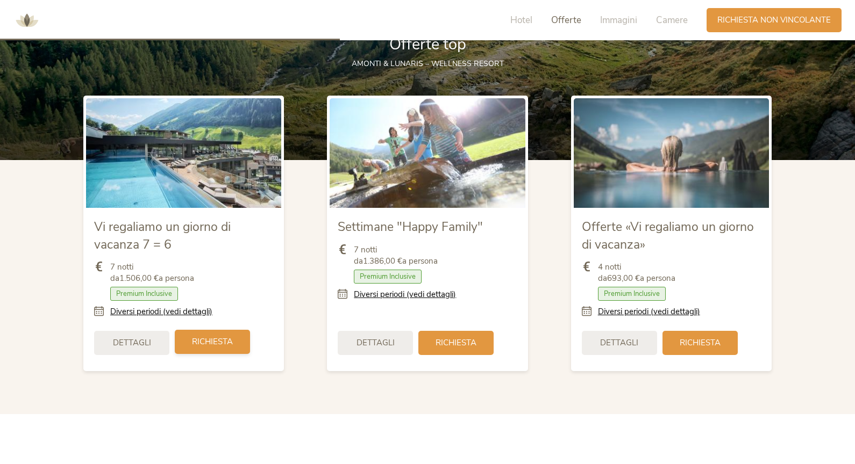
click at [212, 344] on span "Richiesta" at bounding box center [212, 342] width 41 height 11
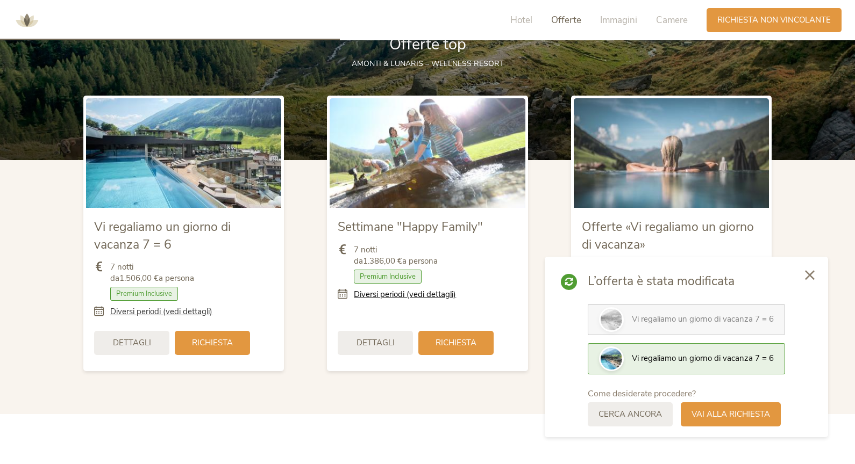
click at [199, 313] on link "Diversi periodi (vedi dettagli)" at bounding box center [161, 311] width 102 height 11
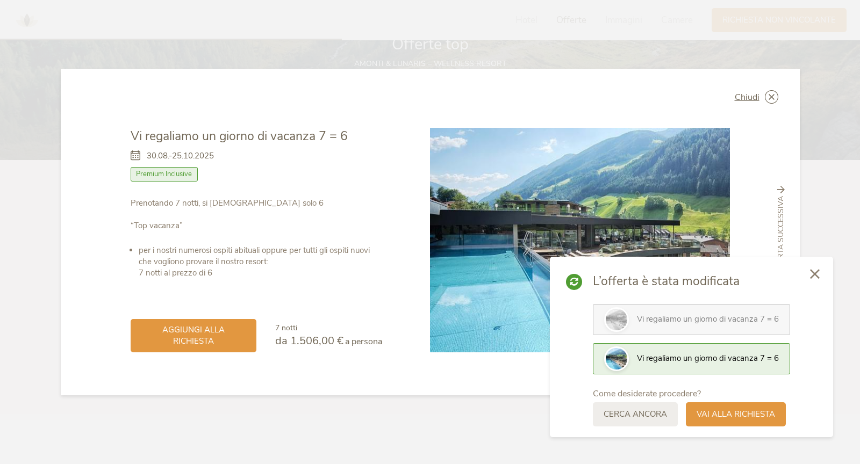
click at [817, 277] on icon at bounding box center [815, 274] width 10 height 10
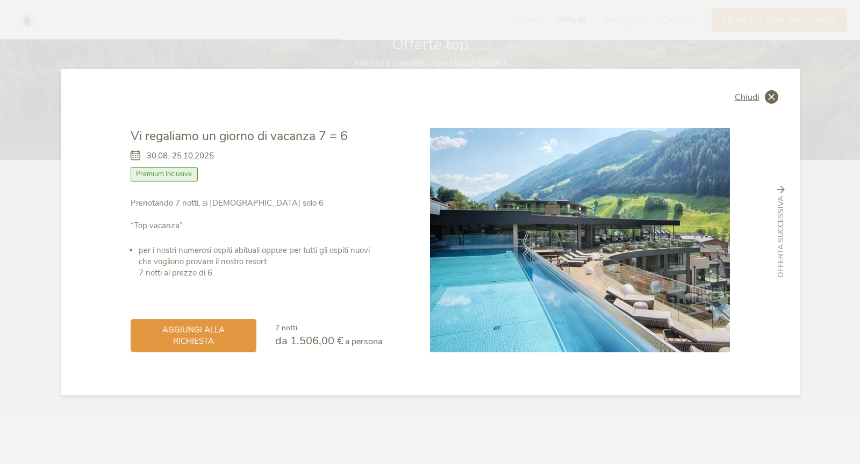
click at [770, 101] on icon at bounding box center [771, 96] width 13 height 13
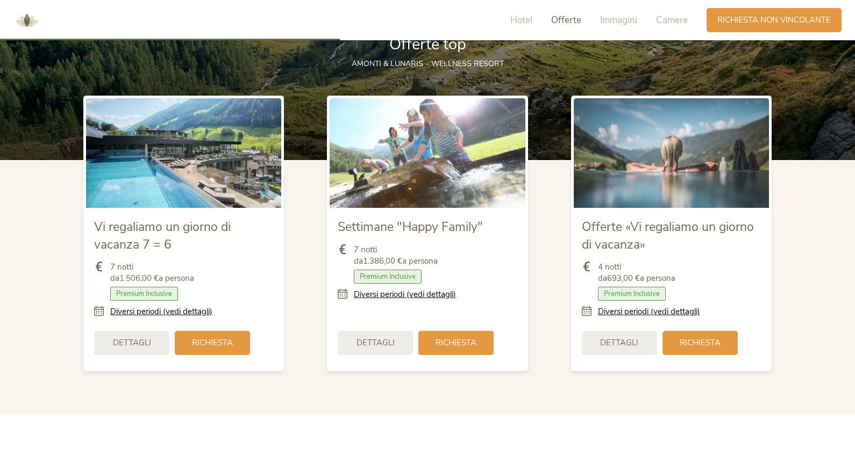
click at [23, 20] on img at bounding box center [27, 20] width 32 height 32
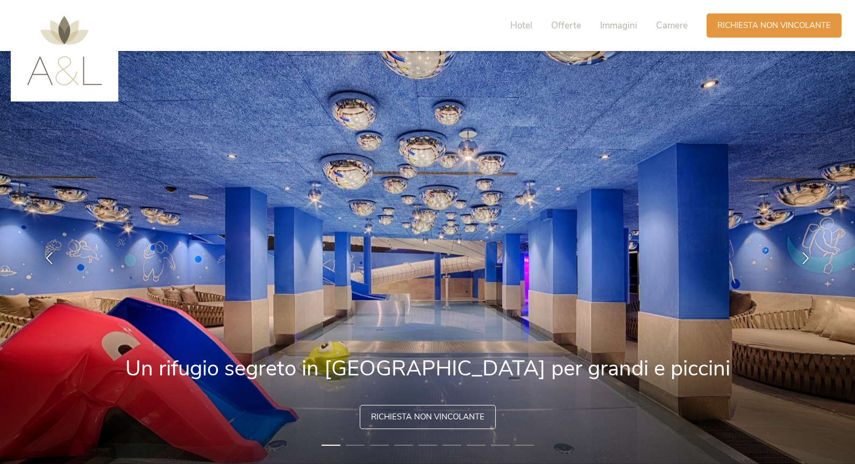
click at [85, 60] on img at bounding box center [64, 50] width 75 height 69
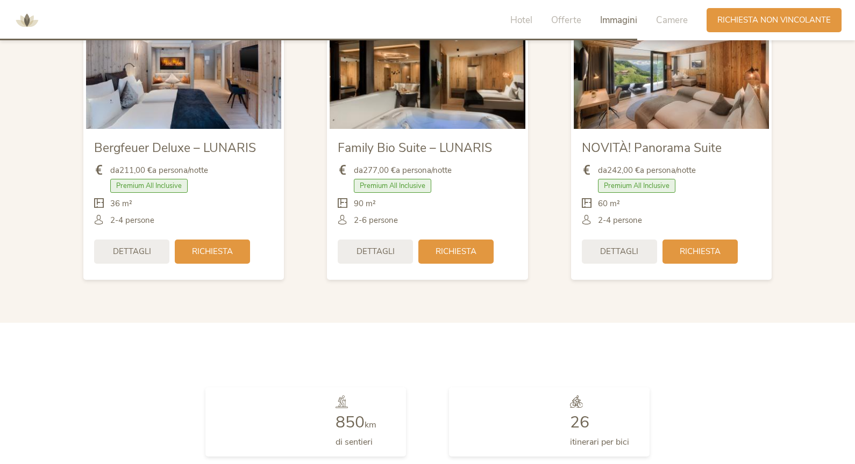
scroll to position [3145, 0]
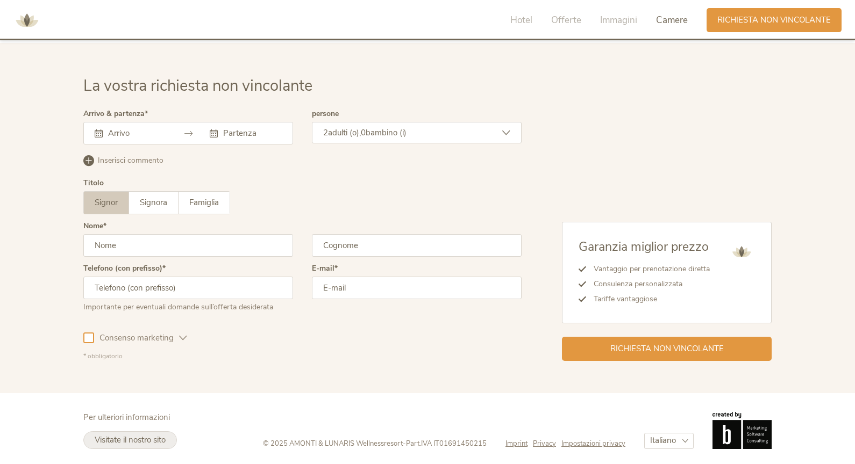
click at [121, 439] on span "Visitate il nostro sito" at bounding box center [130, 440] width 71 height 11
